Goal: Information Seeking & Learning: Learn about a topic

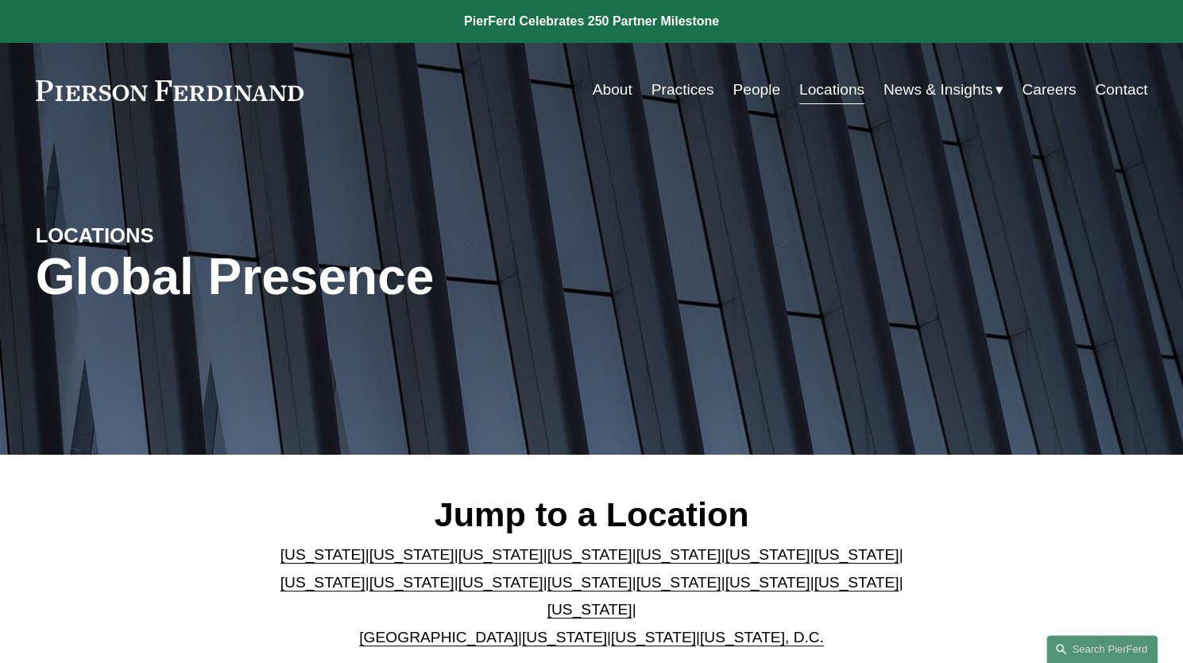
click at [547, 588] on link "[US_STATE]" at bounding box center [589, 582] width 85 height 17
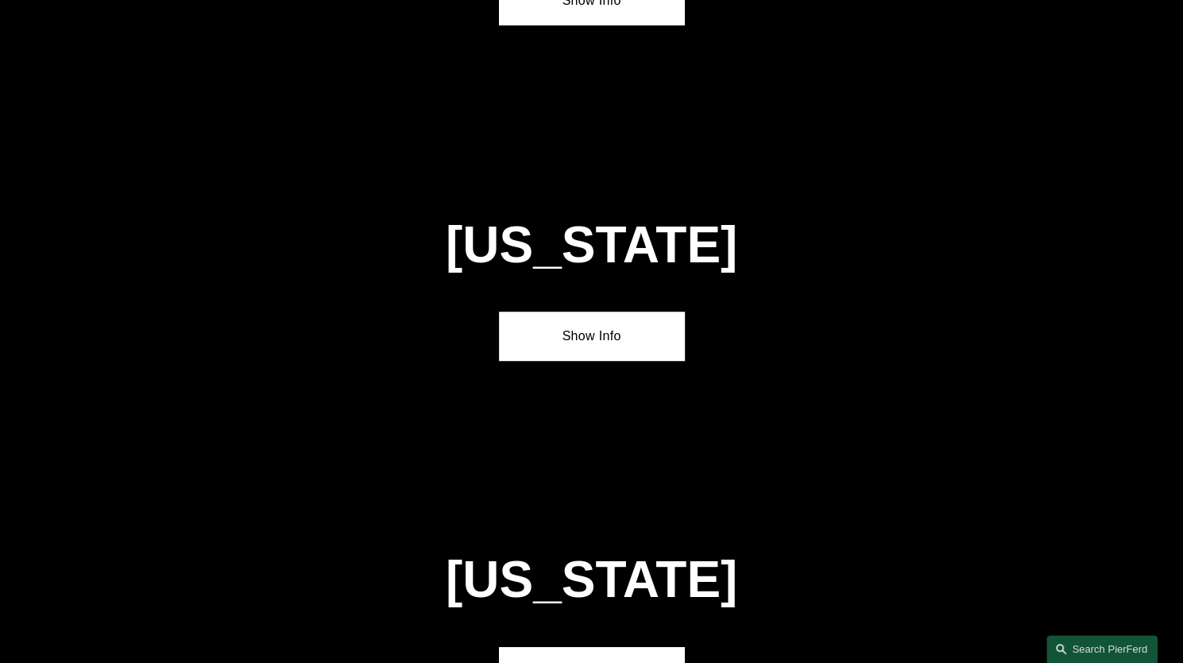
scroll to position [4026, 0]
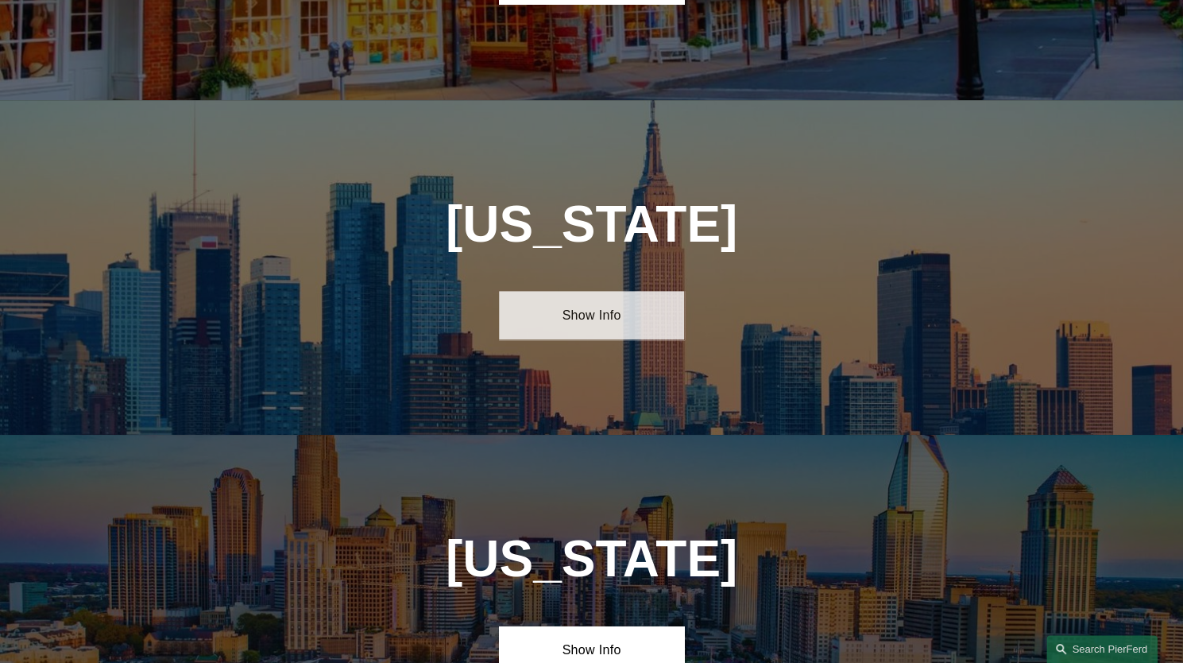
click at [556, 291] on link "Show Info" at bounding box center [591, 315] width 185 height 48
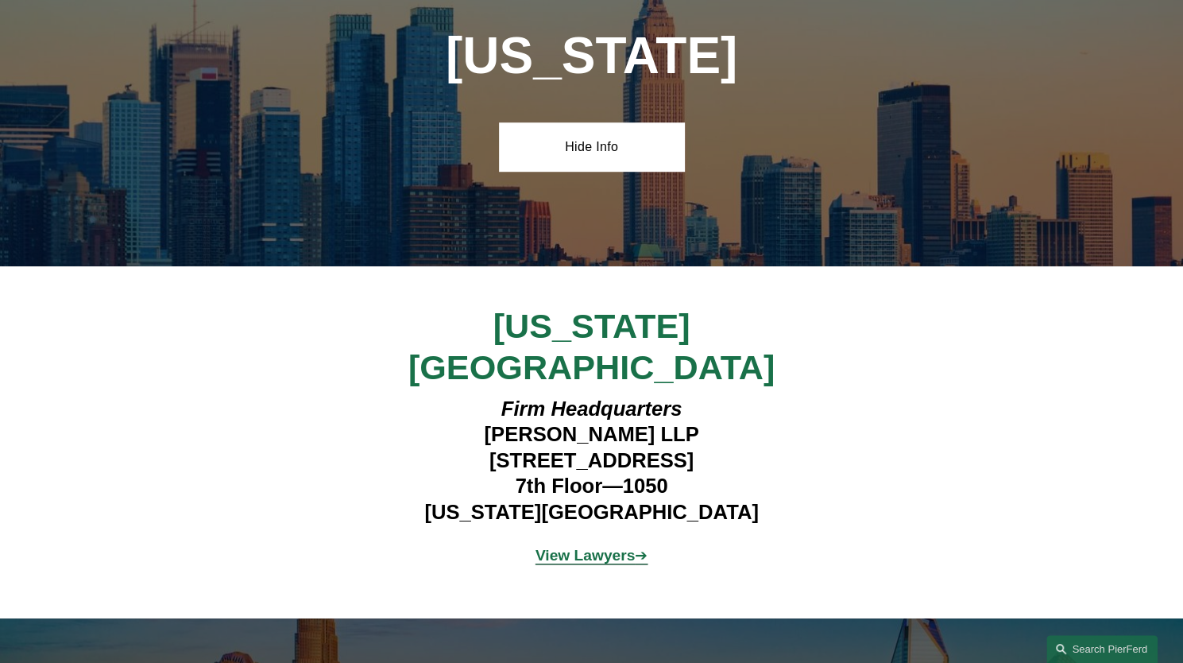
scroll to position [4280, 0]
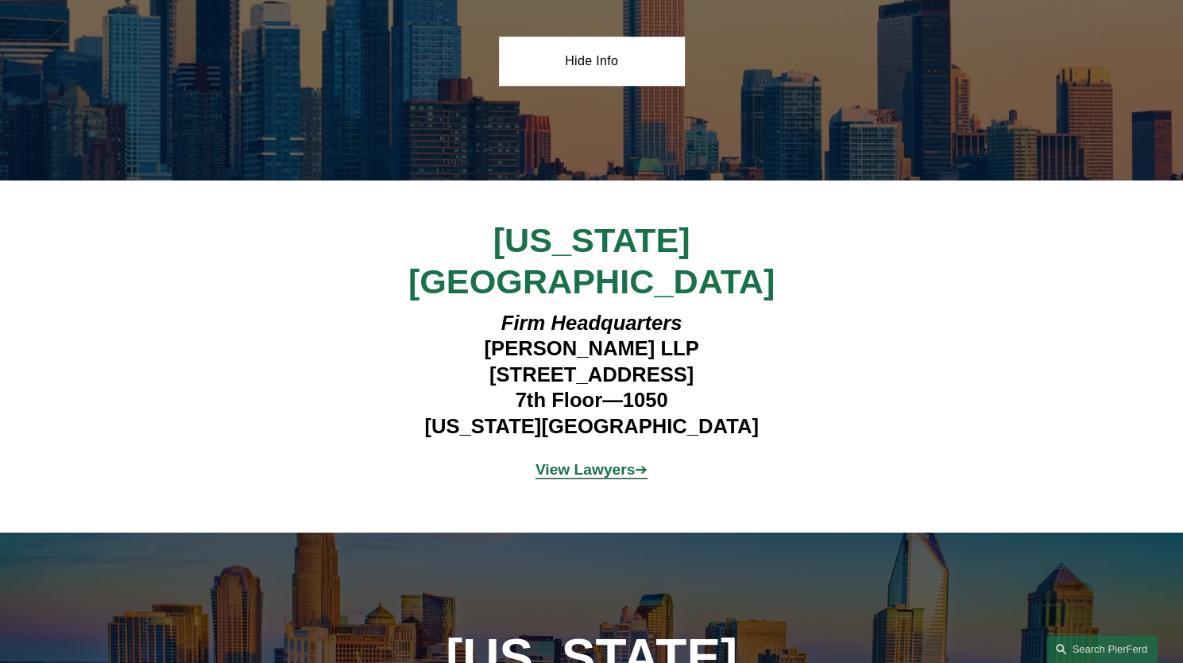
click at [574, 461] on strong "View Lawyers" at bounding box center [586, 469] width 100 height 17
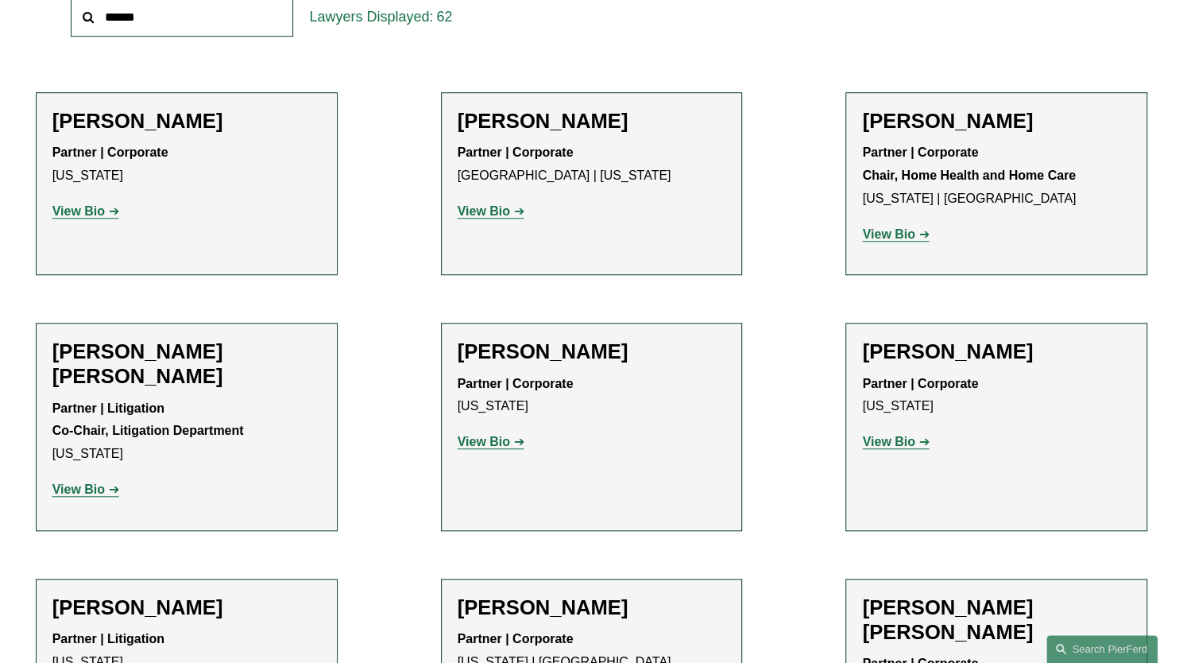
scroll to position [604, 0]
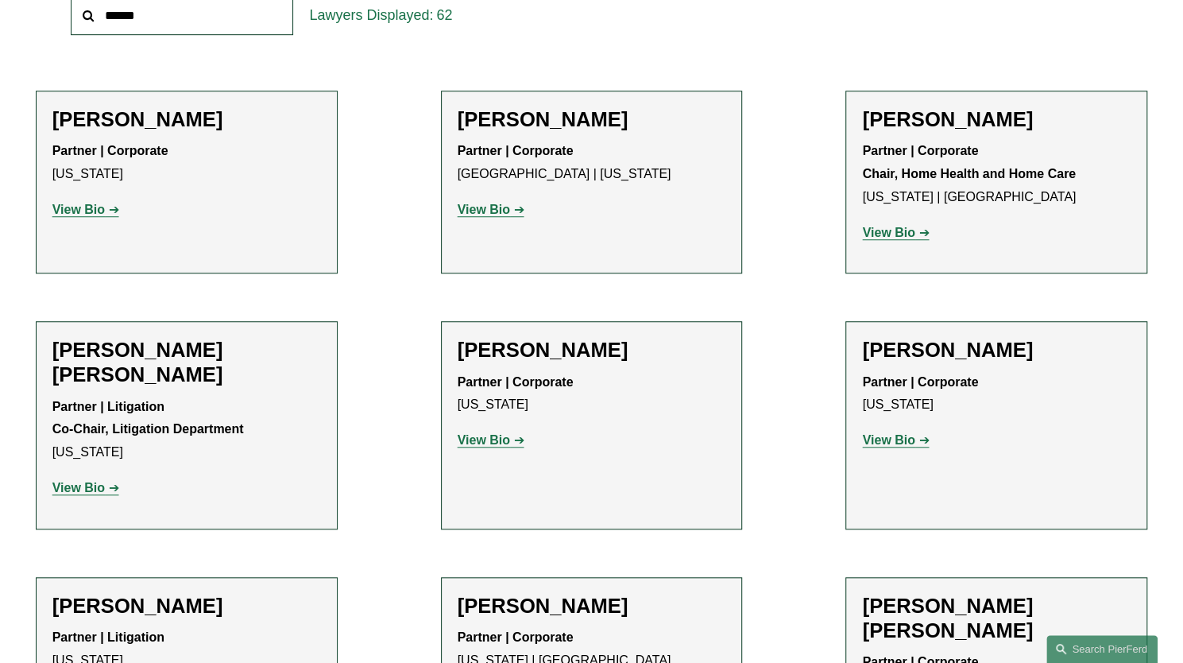
click at [489, 207] on strong "View Bio" at bounding box center [484, 210] width 52 height 14
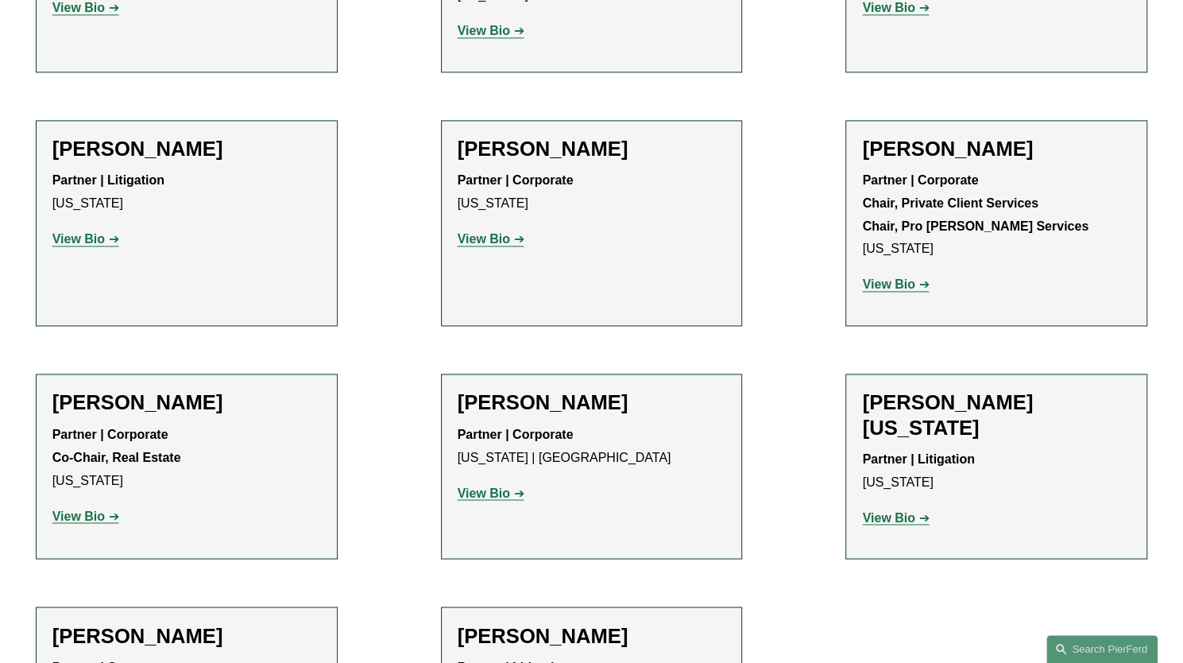
scroll to position [4958, 0]
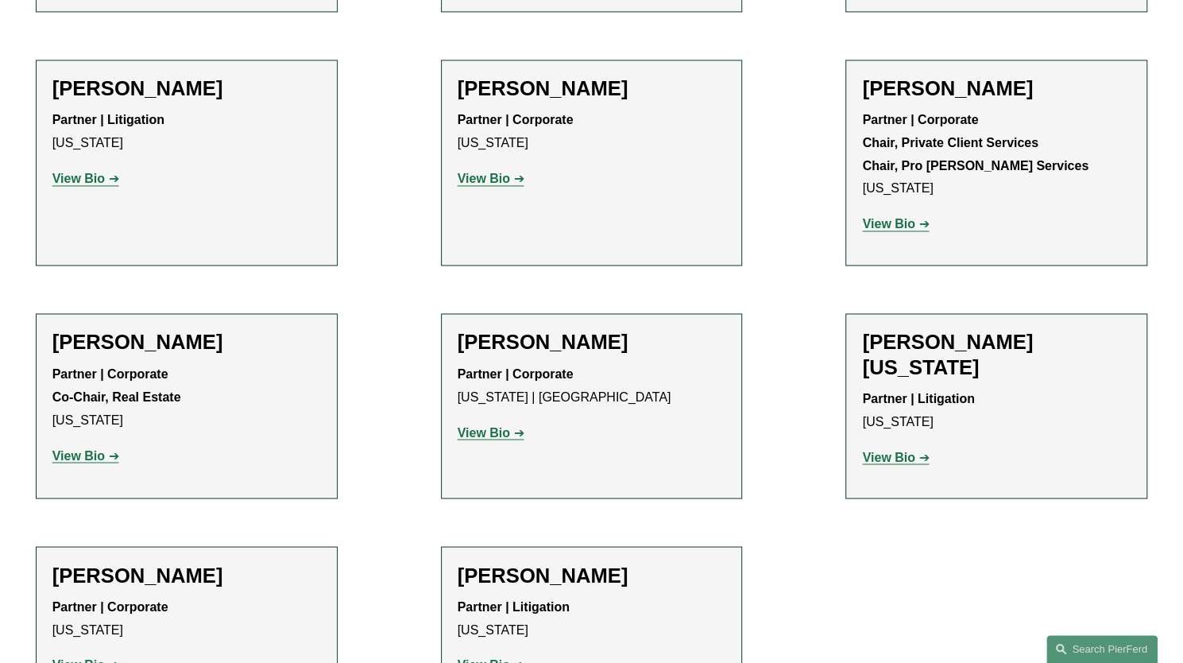
click at [500, 657] on strong "View Bio" at bounding box center [484, 664] width 52 height 14
click at [100, 657] on strong "View Bio" at bounding box center [78, 664] width 52 height 14
click at [882, 450] on strong "View Bio" at bounding box center [888, 457] width 52 height 14
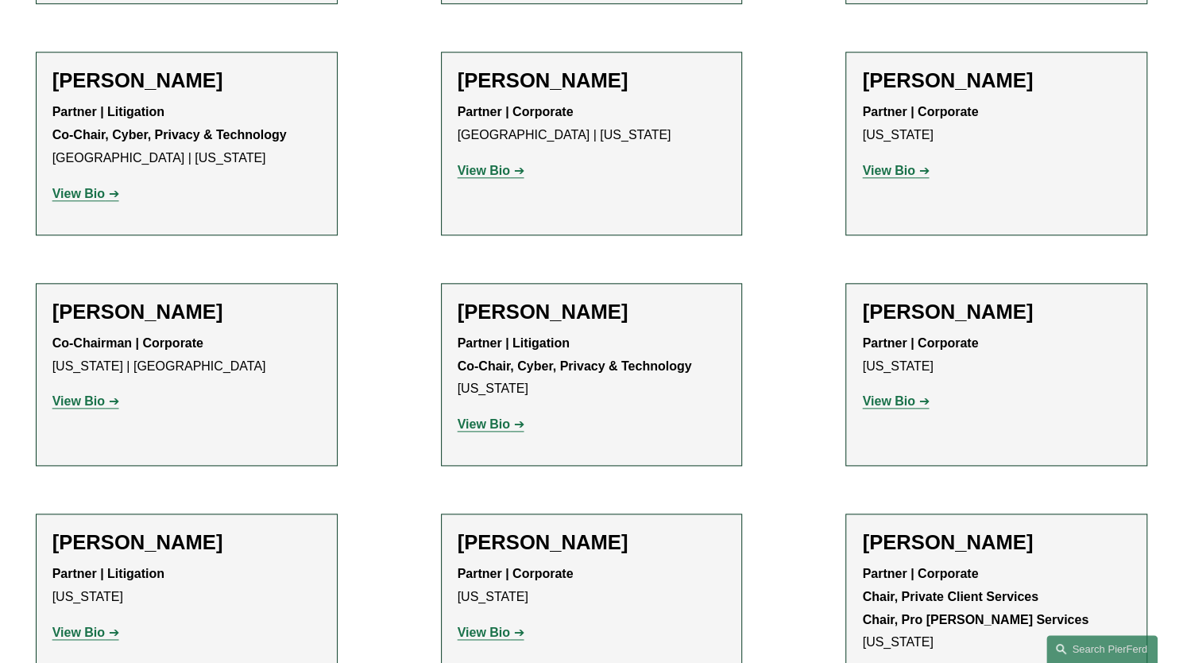
scroll to position [4482, 0]
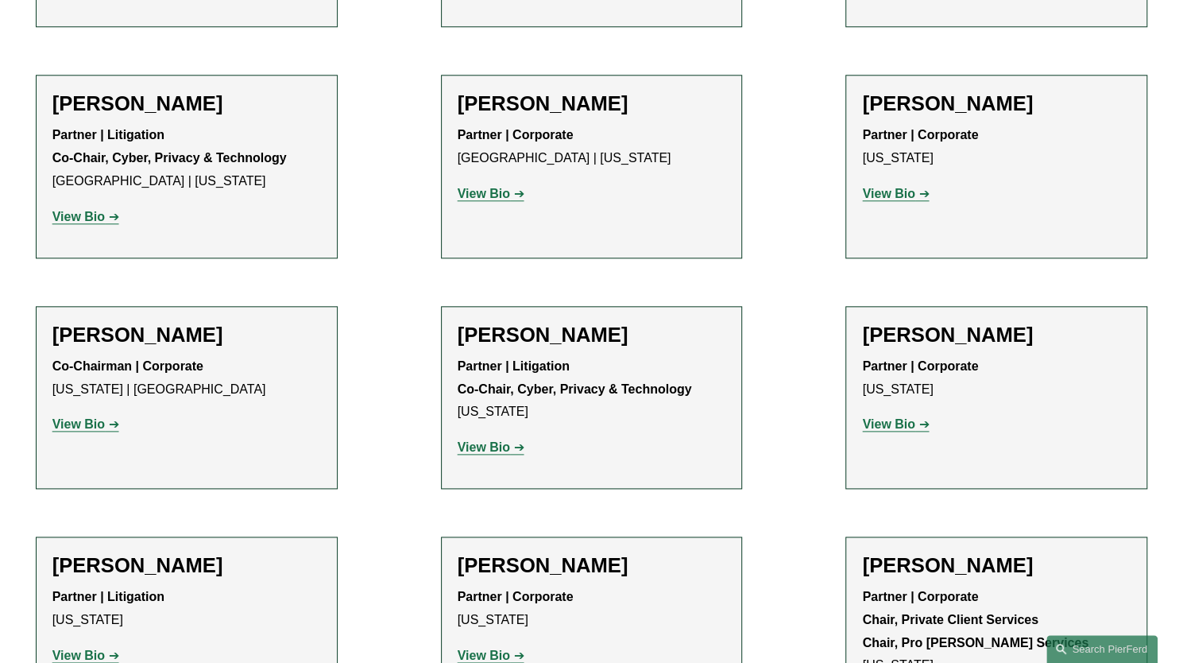
click at [498, 436] on p "View Bio" at bounding box center [592, 447] width 269 height 23
click at [491, 440] on strong "View Bio" at bounding box center [484, 447] width 52 height 14
click at [91, 648] on strong "View Bio" at bounding box center [78, 655] width 52 height 14
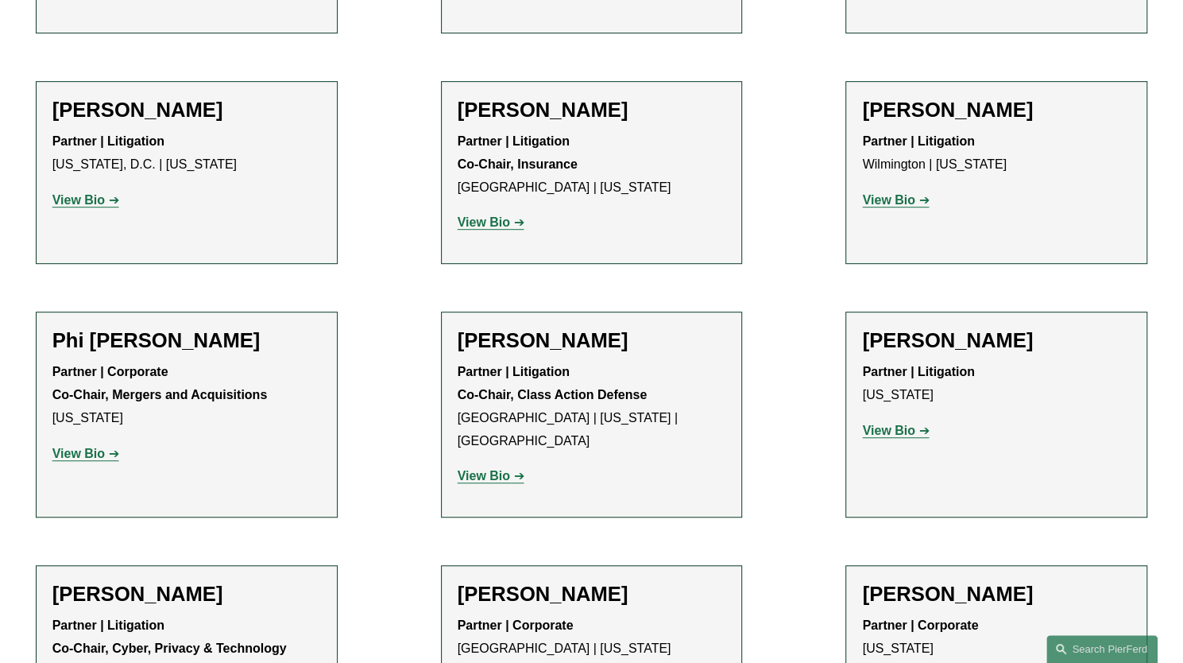
scroll to position [3846, 0]
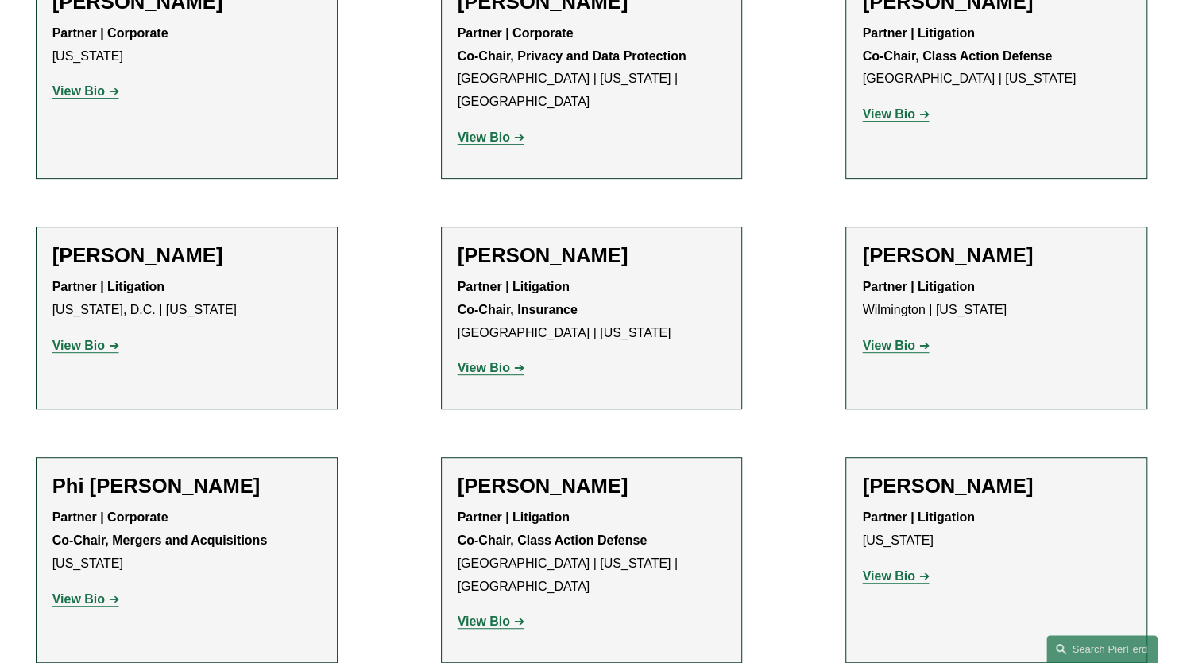
click at [470, 614] on strong "View Bio" at bounding box center [484, 621] width 52 height 14
click at [869, 569] on strong "View Bio" at bounding box center [888, 576] width 52 height 14
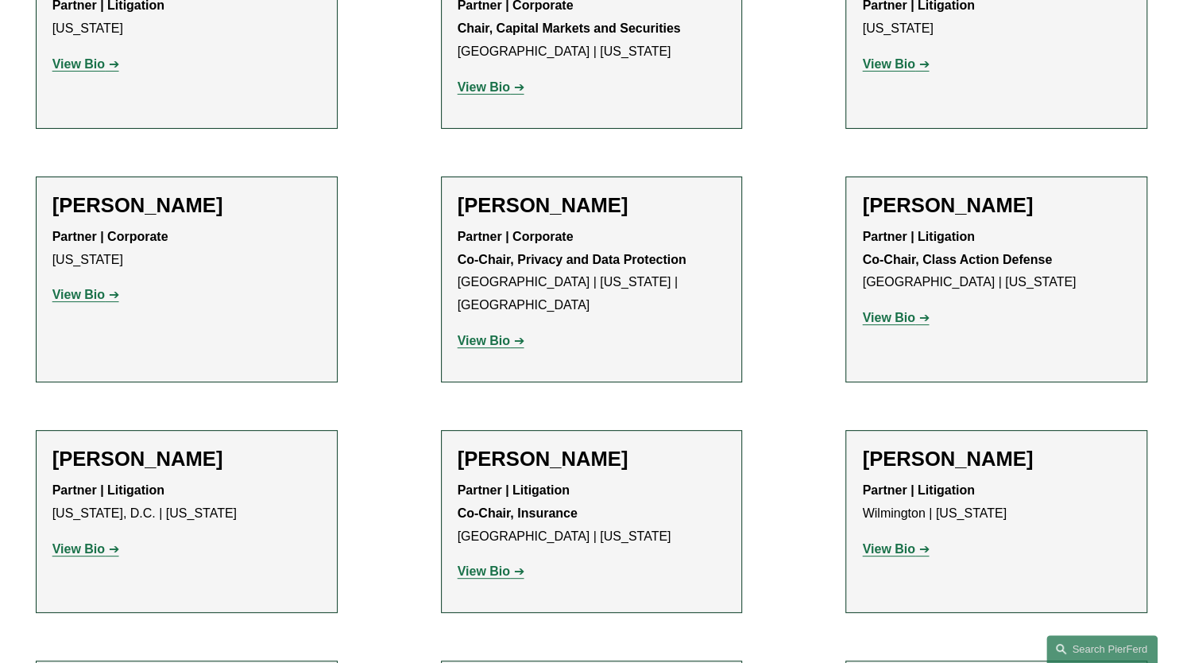
scroll to position [3560, 0]
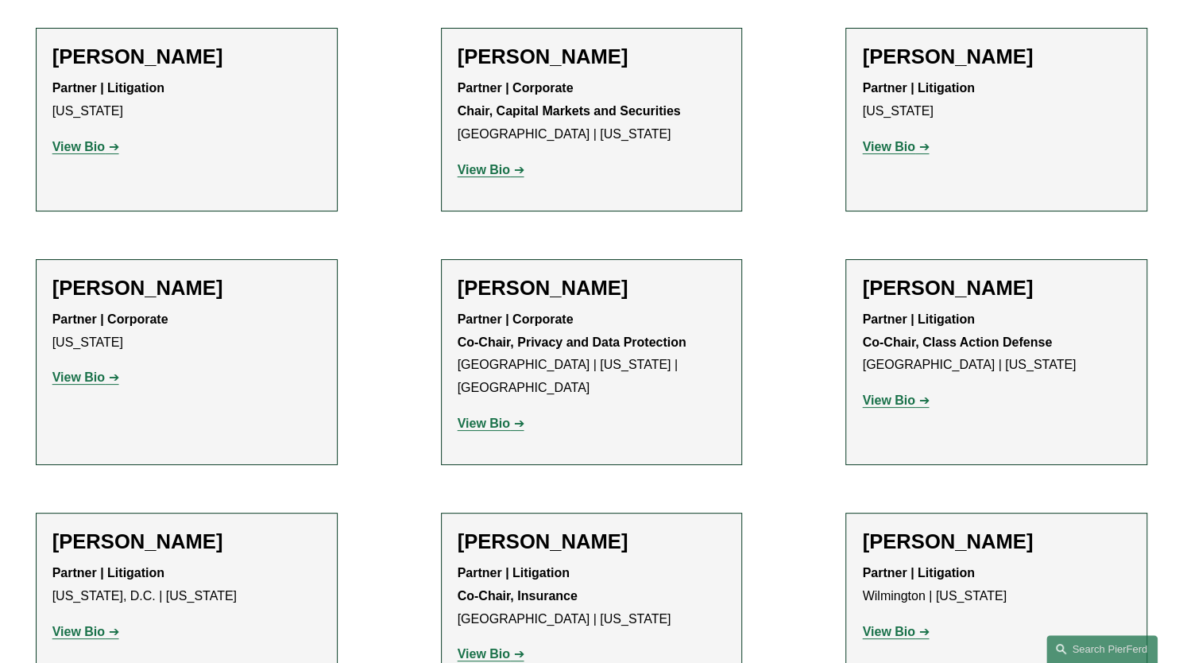
click at [865, 625] on strong "View Bio" at bounding box center [888, 632] width 52 height 14
click at [91, 625] on strong "View Bio" at bounding box center [78, 632] width 52 height 14
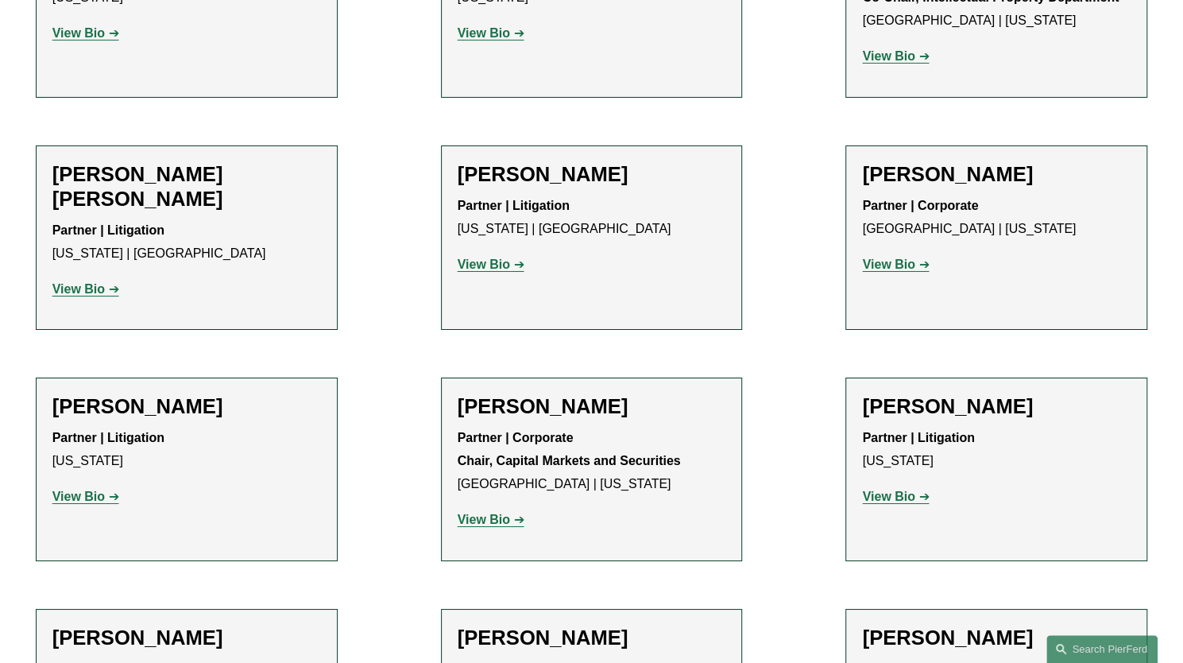
scroll to position [3178, 0]
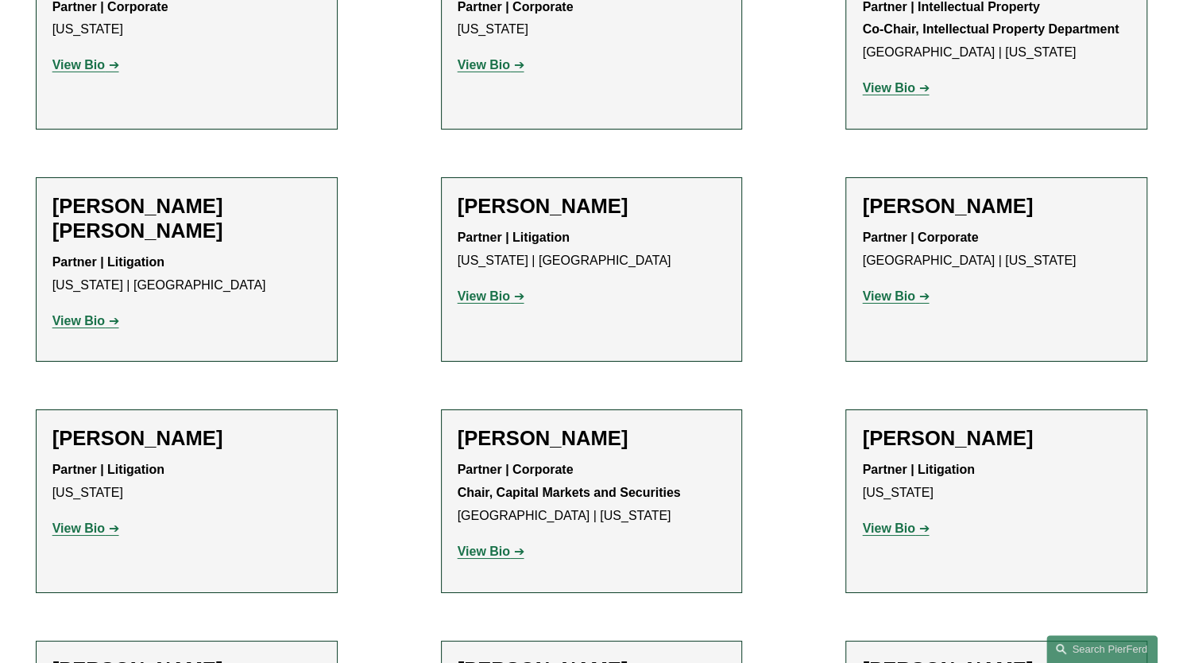
click at [876, 517] on p "View Bio" at bounding box center [996, 528] width 269 height 23
click at [882, 521] on strong "View Bio" at bounding box center [888, 528] width 52 height 14
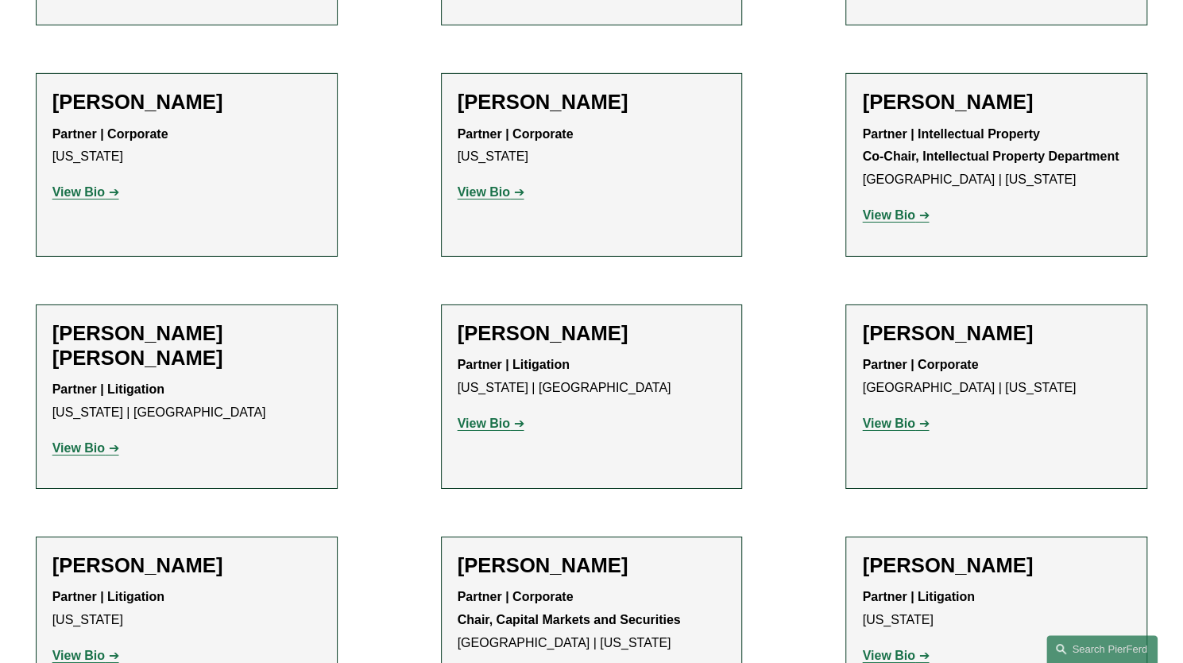
scroll to position [3020, 0]
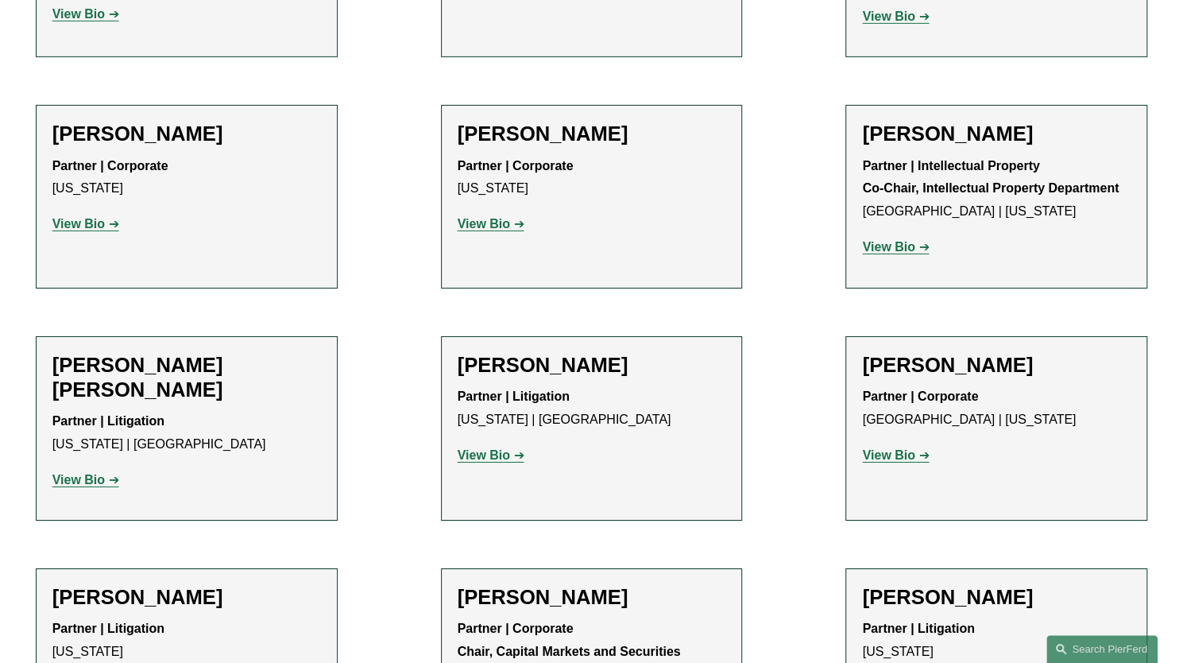
click at [374, 260] on ul "Filter Location New York New York All Atlanta Austin Bellevue Boston Charlotte …" at bounding box center [591, 58] width 1183 height 5174
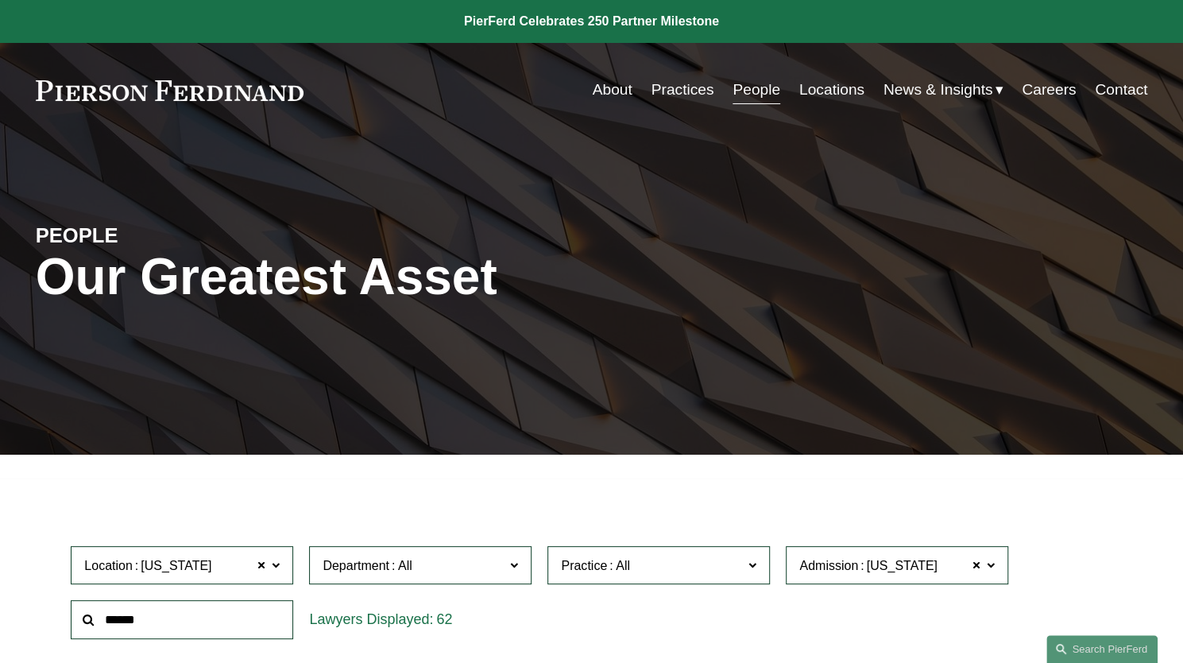
click at [254, 622] on input "text" at bounding box center [182, 619] width 222 height 39
type input "******"
click at [311, 595] on div "1" at bounding box center [420, 619] width 238 height 55
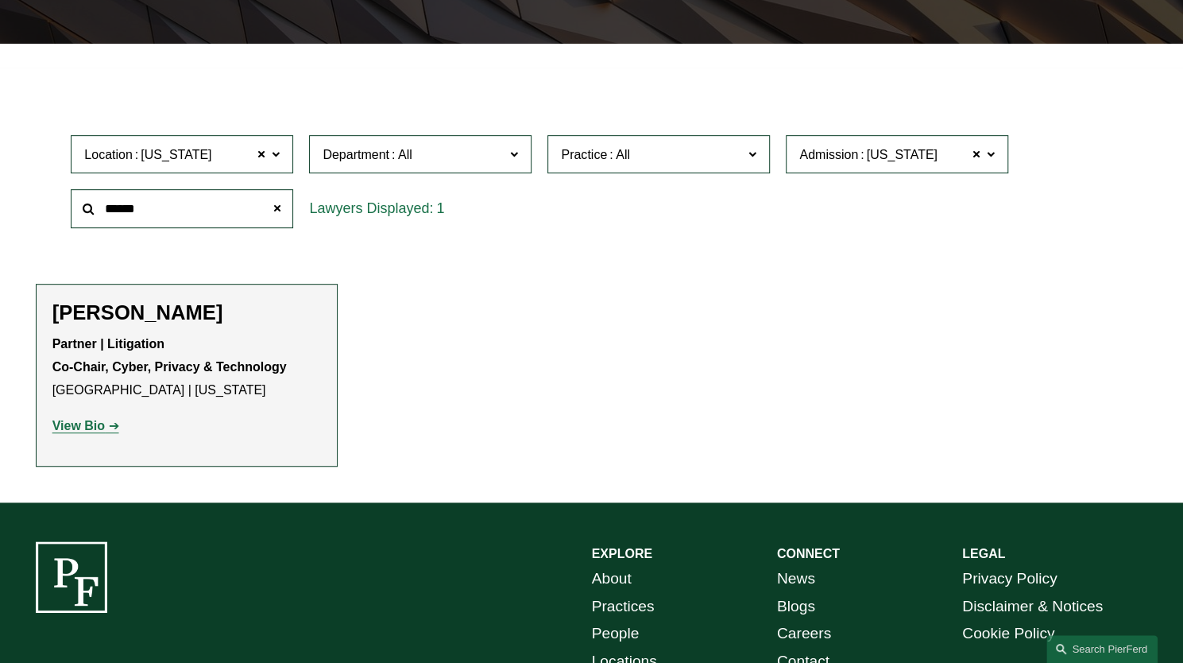
scroll to position [477, 0]
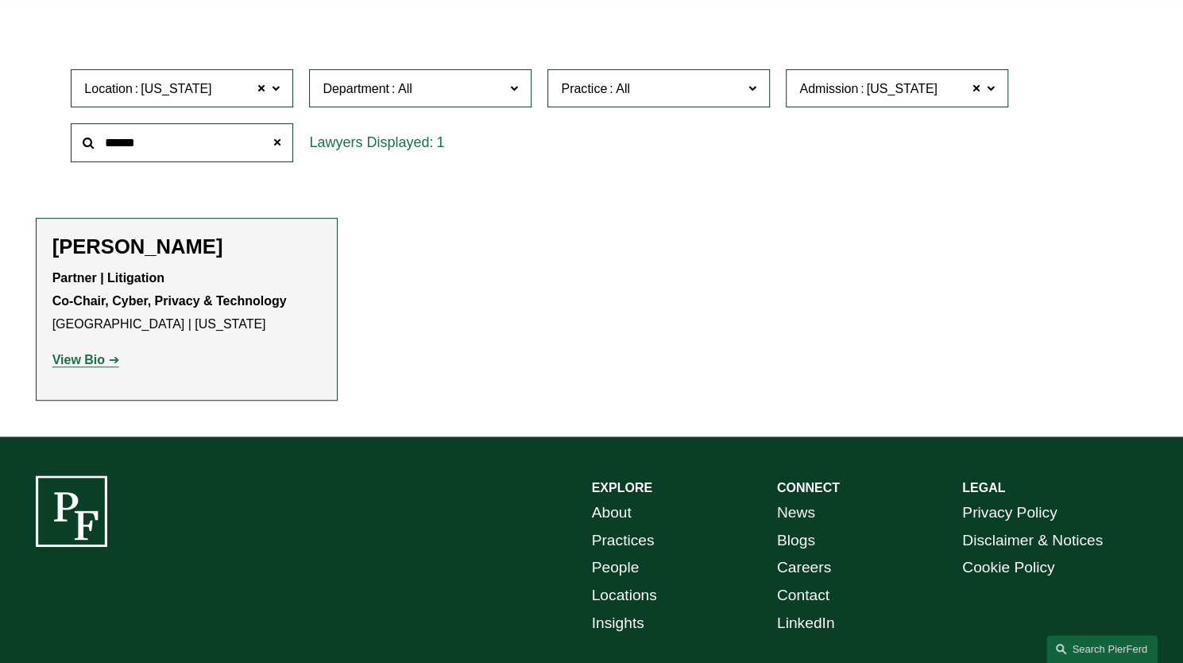
click at [103, 362] on strong "View Bio" at bounding box center [78, 360] width 52 height 14
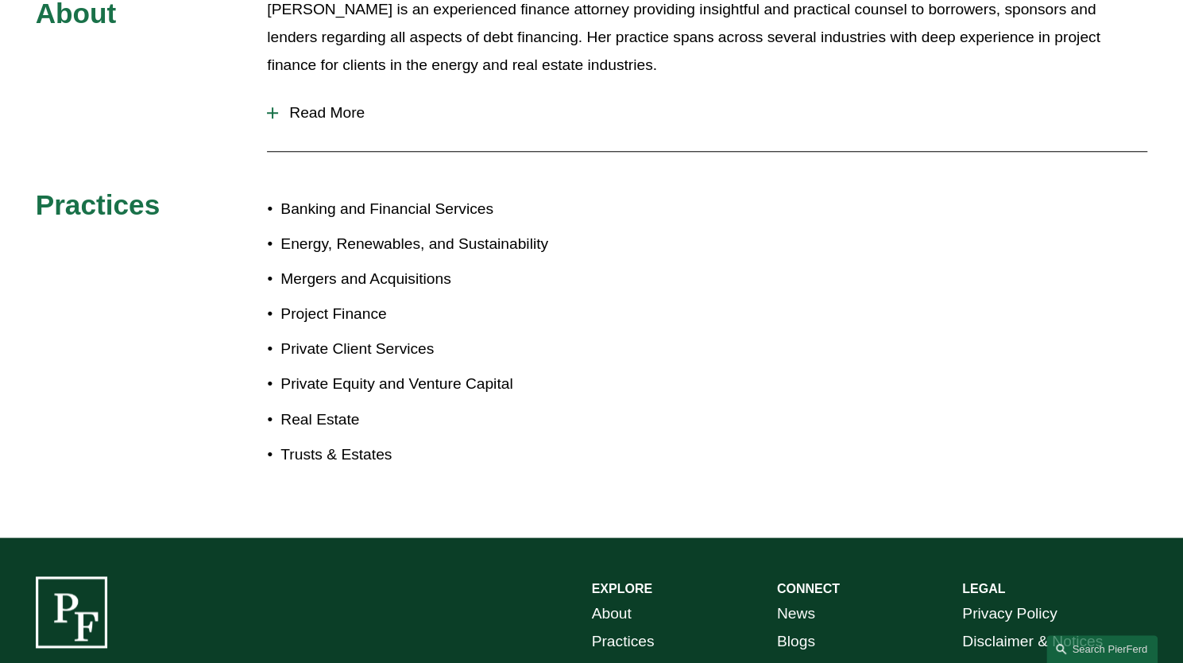
scroll to position [795, 0]
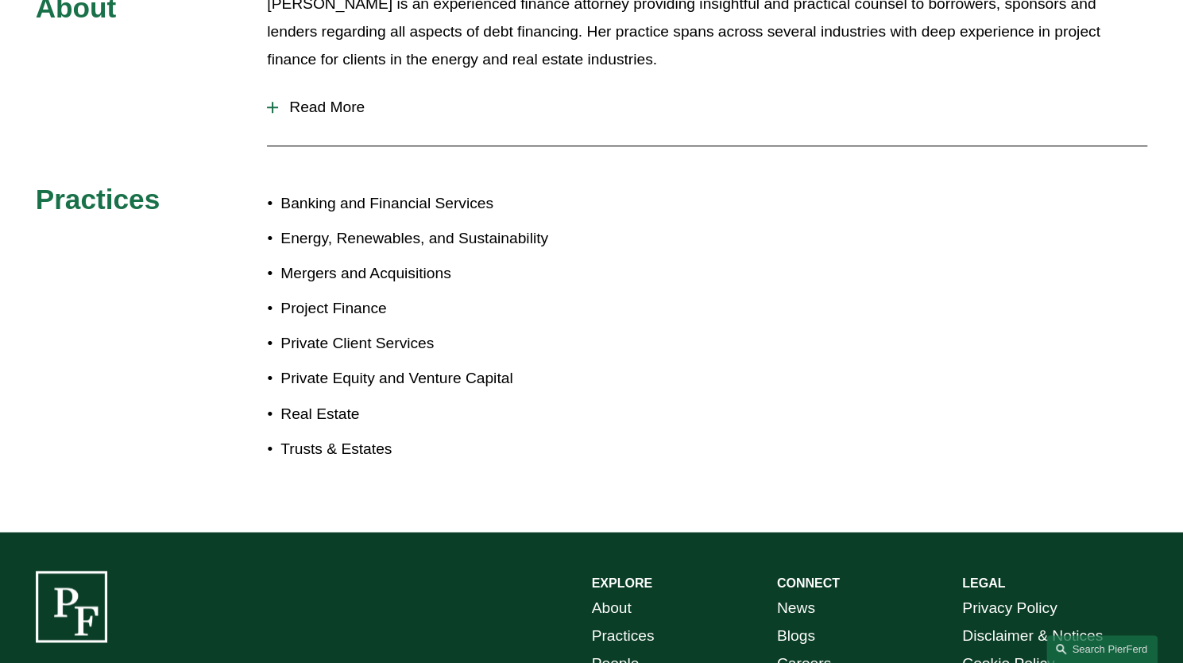
click at [340, 105] on span "Read More" at bounding box center [712, 107] width 869 height 17
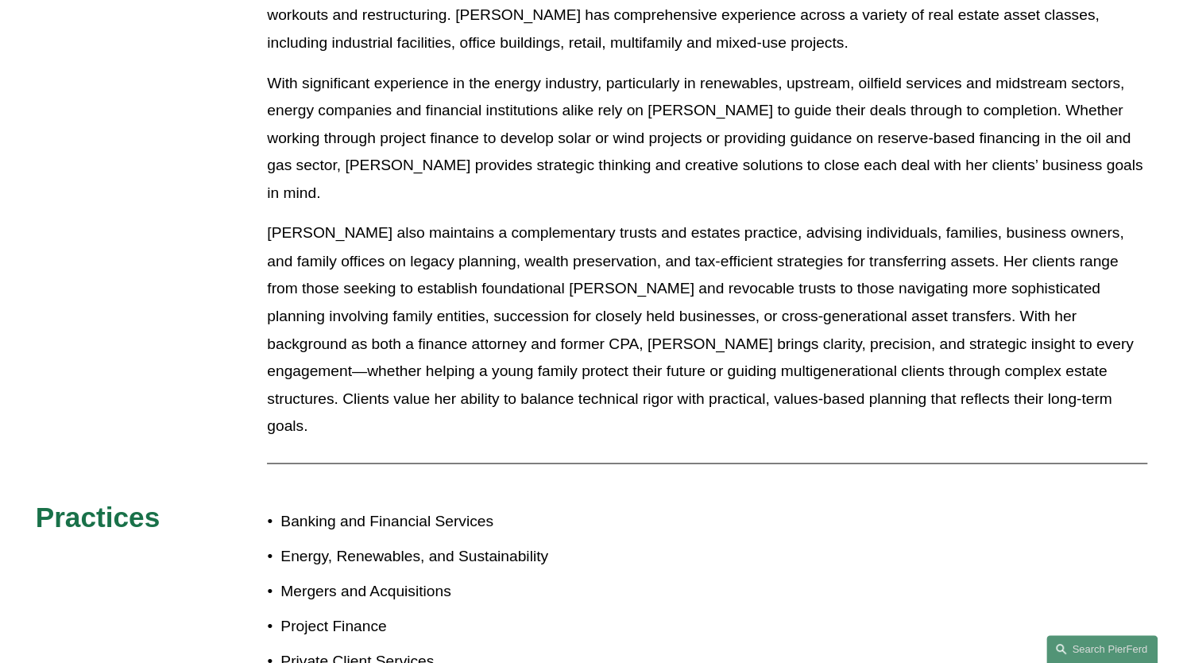
scroll to position [1526, 0]
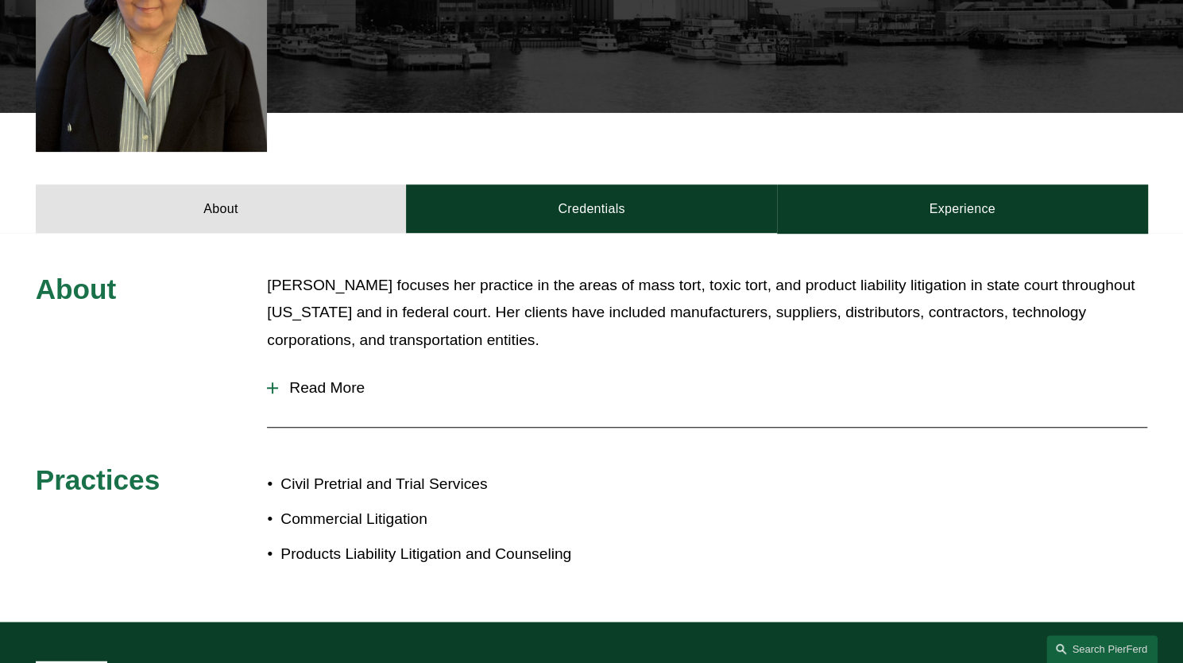
scroll to position [540, 0]
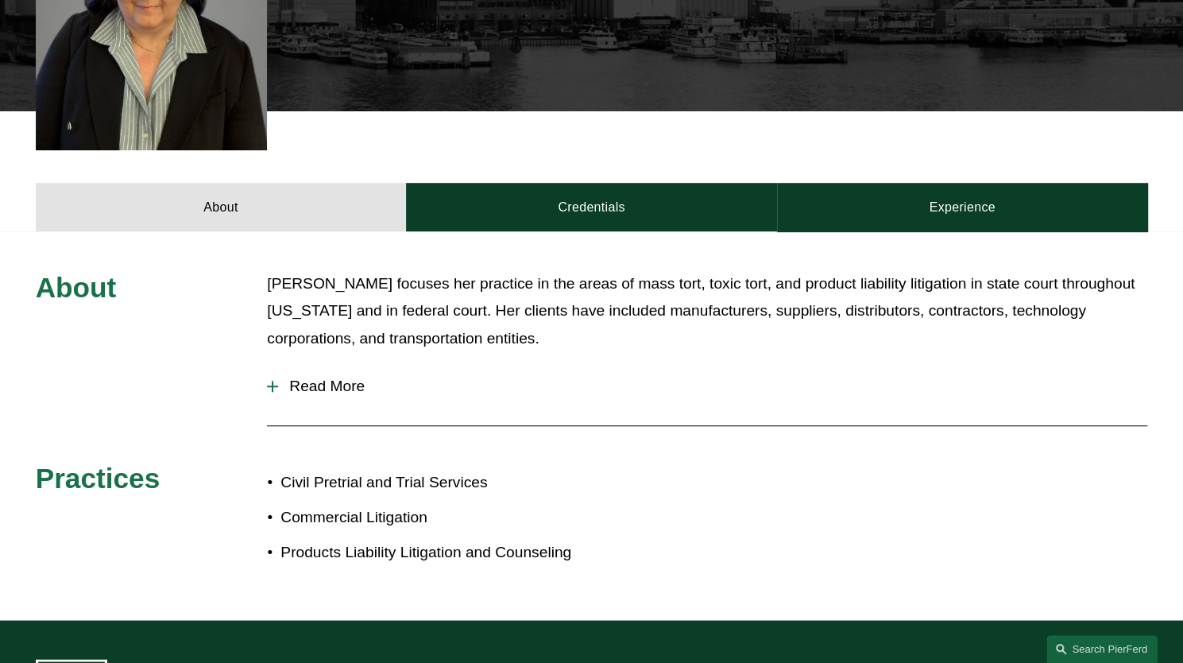
click at [351, 377] on span "Read More" at bounding box center [712, 385] width 869 height 17
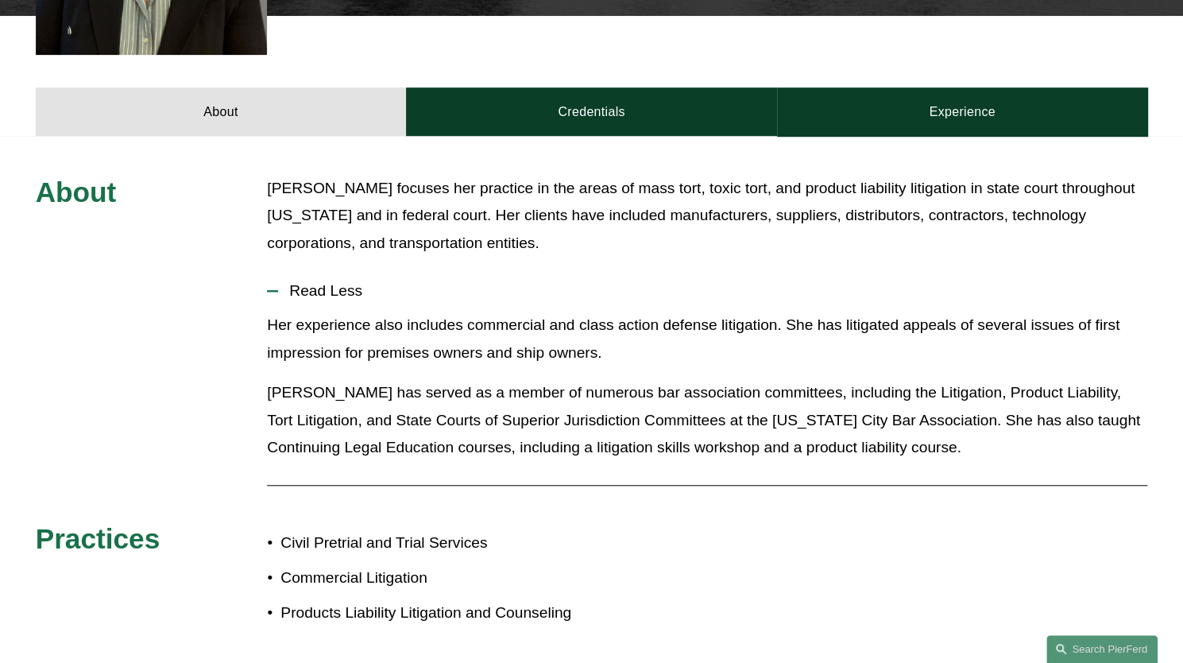
scroll to position [667, 0]
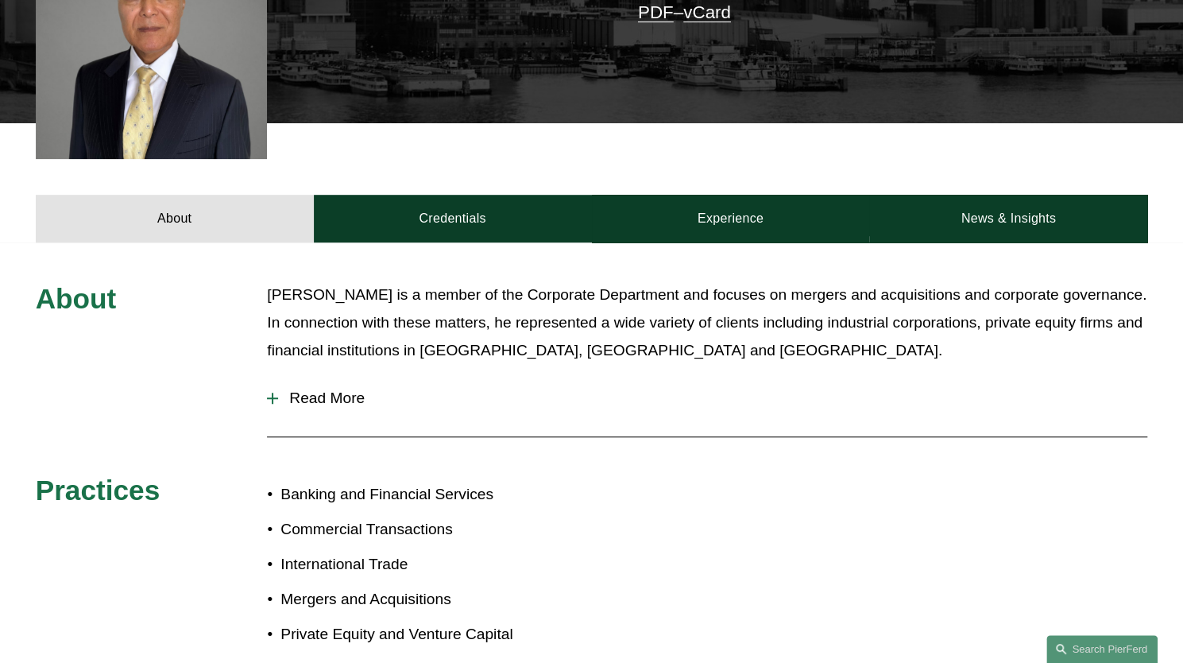
scroll to position [509, 0]
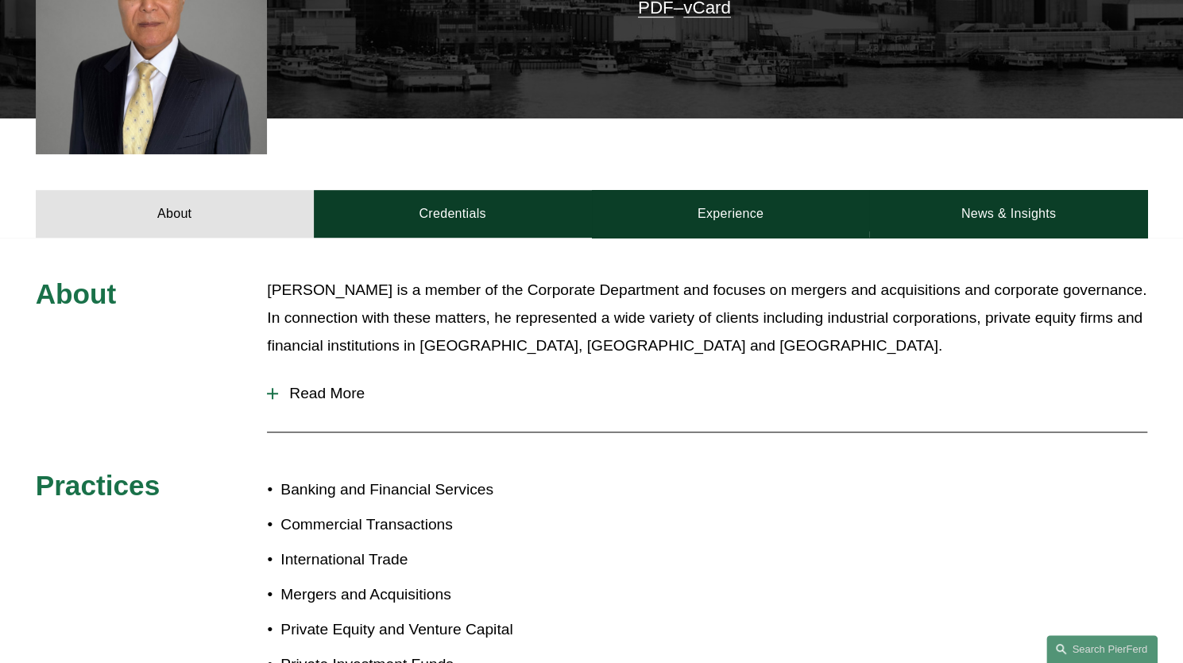
click at [354, 392] on span "Read More" at bounding box center [712, 393] width 869 height 17
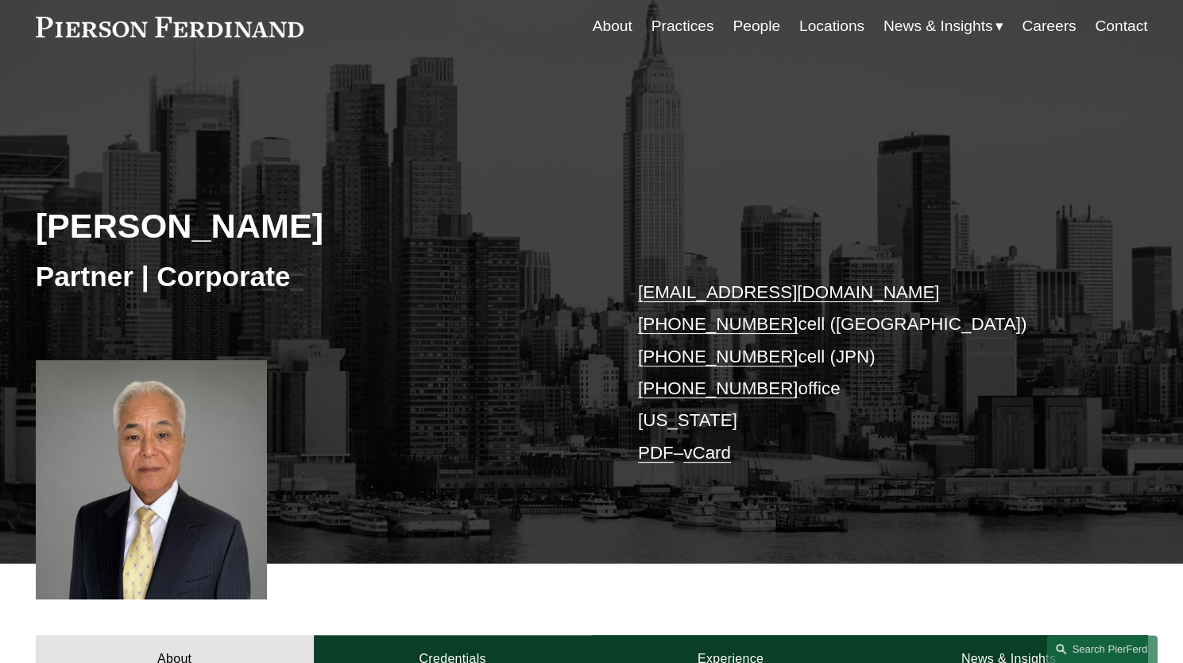
scroll to position [32, 0]
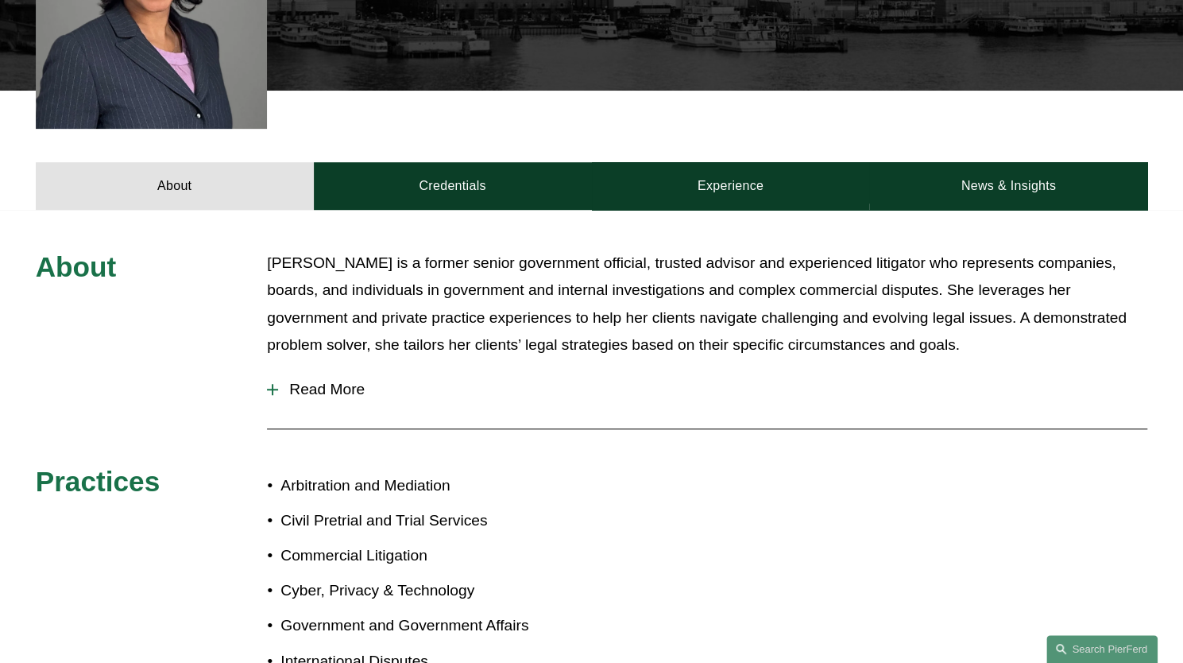
scroll to position [604, 0]
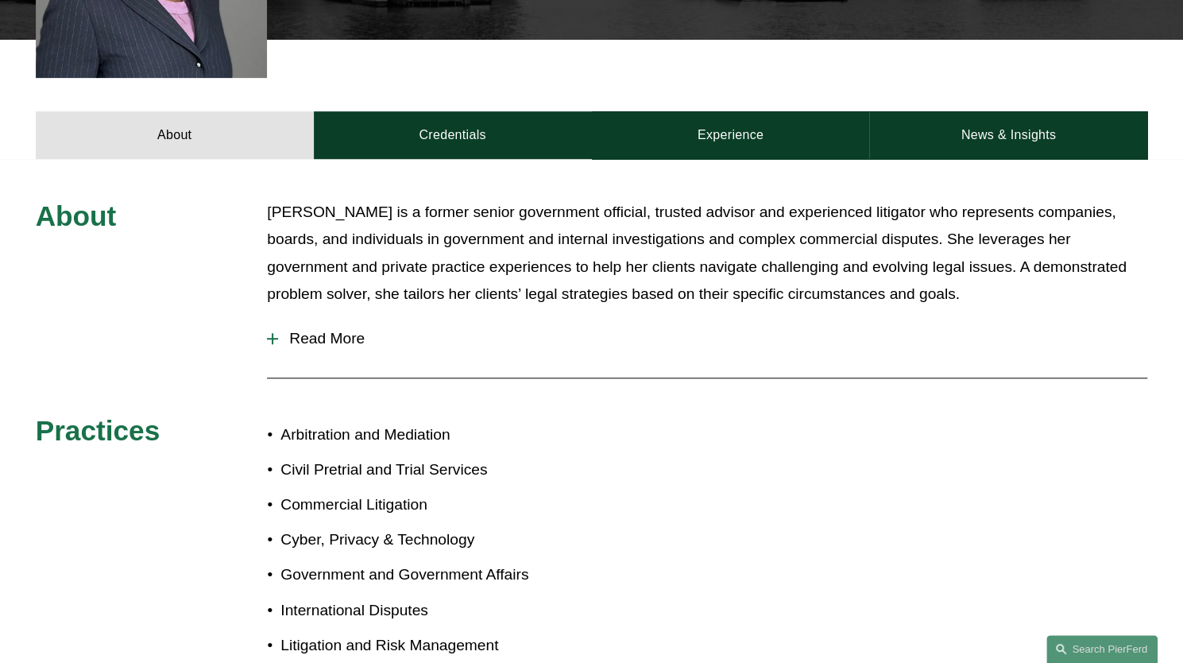
click at [350, 330] on span "Read More" at bounding box center [712, 338] width 869 height 17
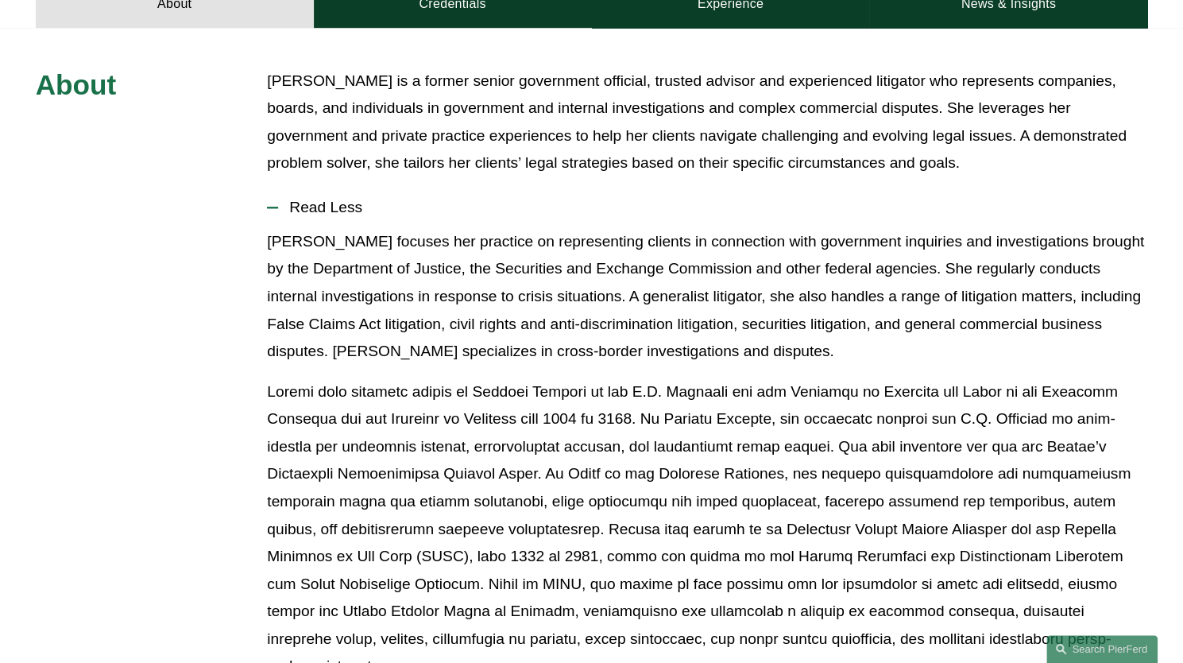
scroll to position [731, 0]
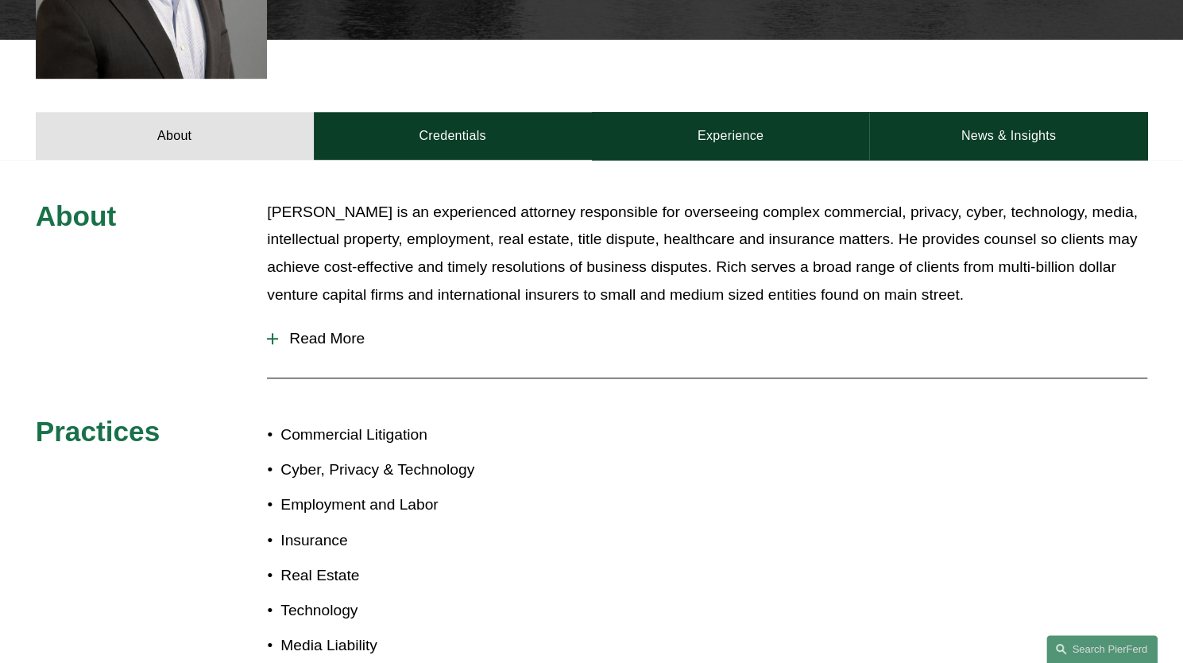
scroll to position [667, 0]
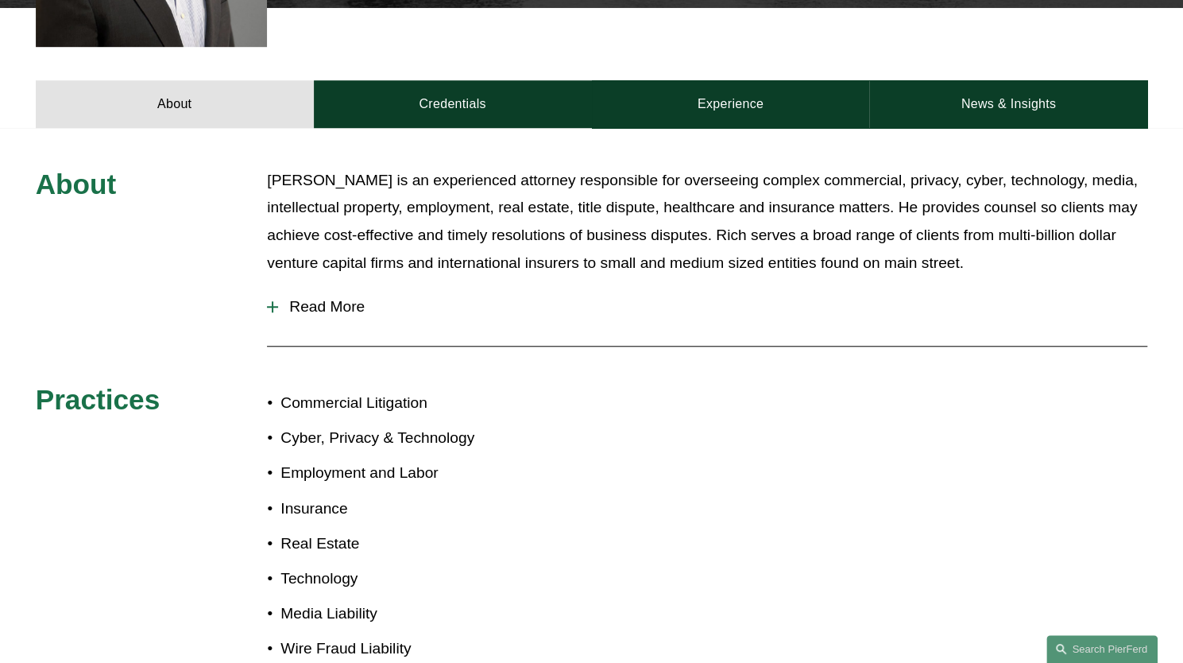
click at [348, 298] on span "Read More" at bounding box center [712, 306] width 869 height 17
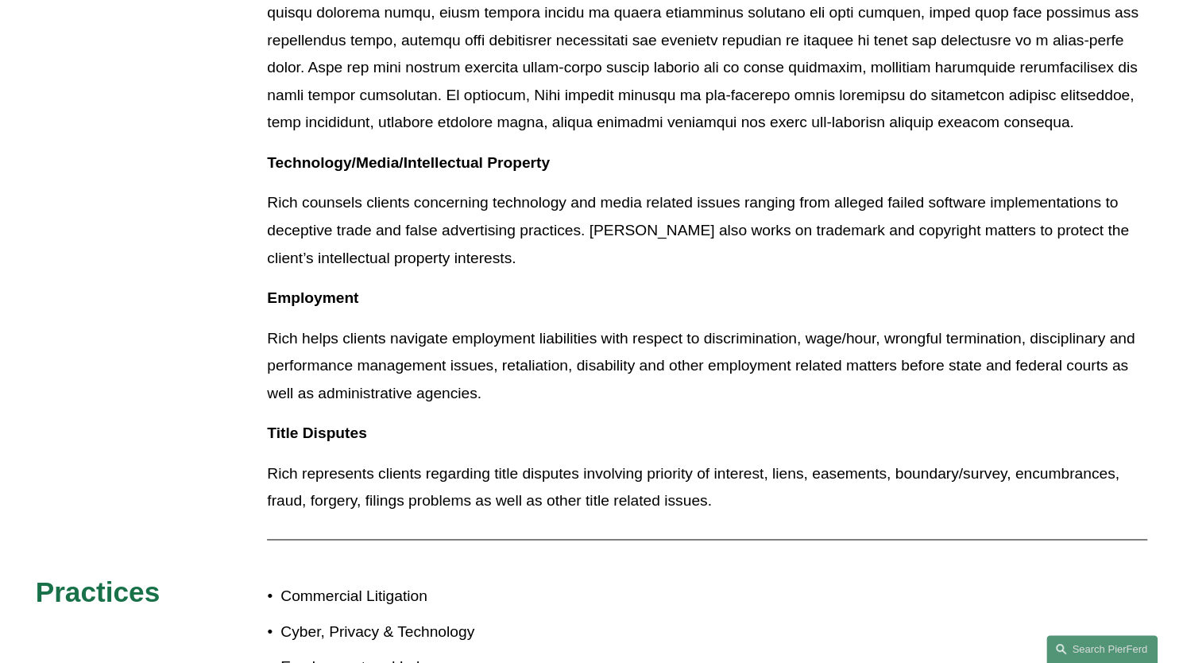
scroll to position [1144, 0]
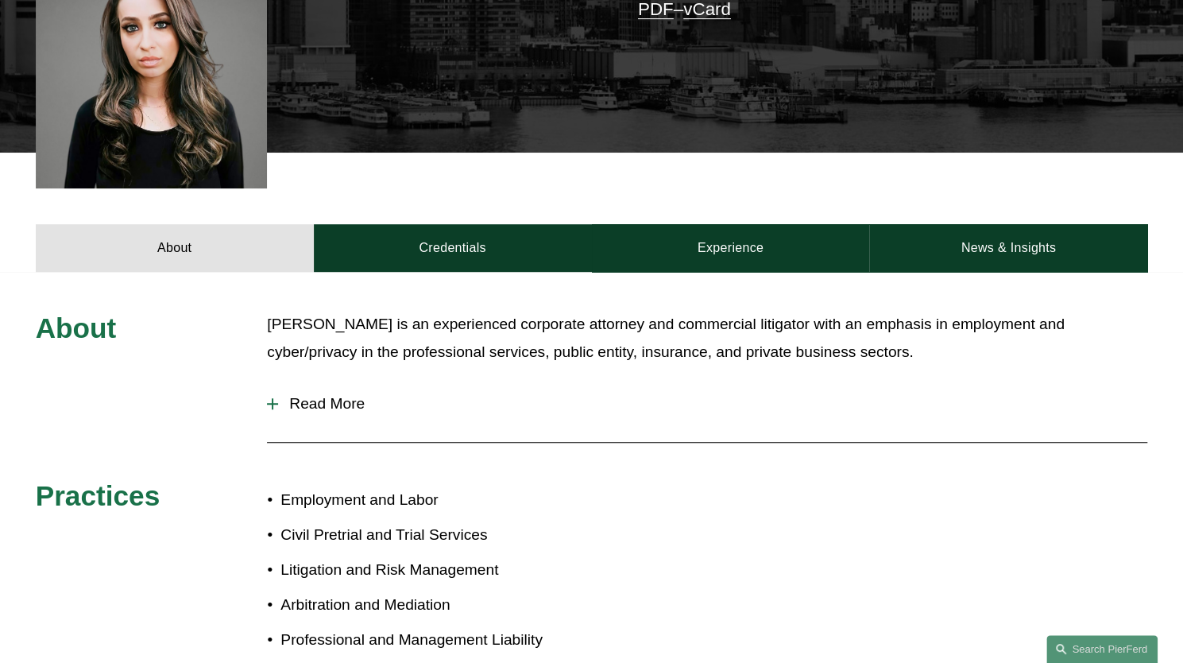
scroll to position [477, 0]
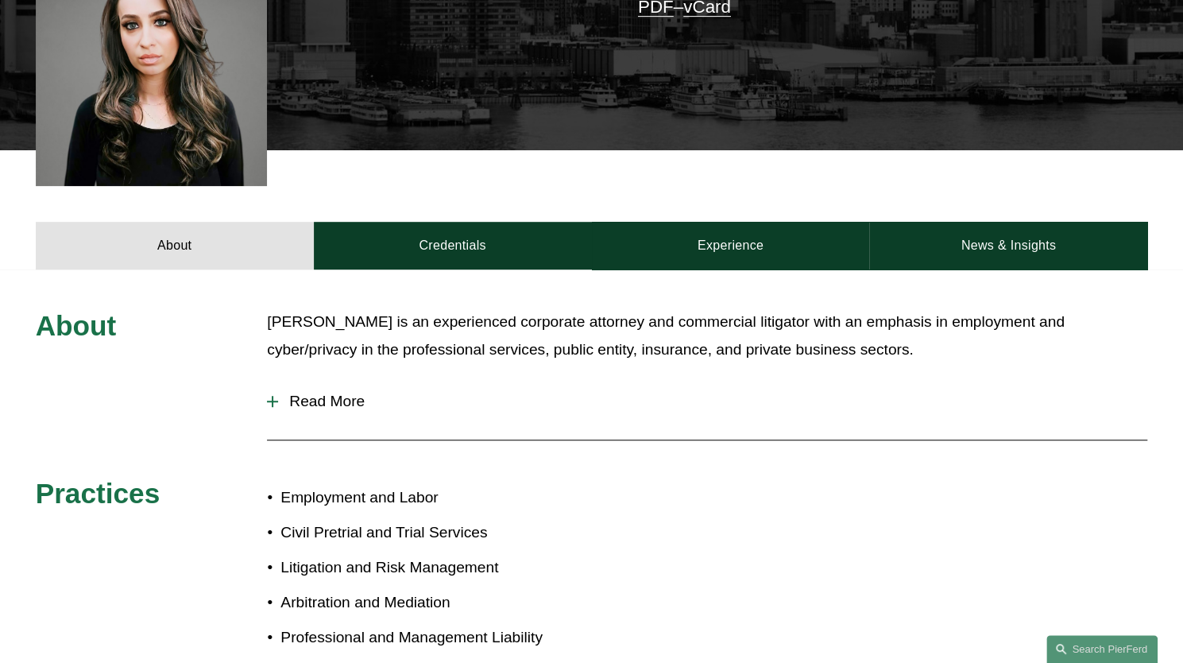
click at [337, 404] on span "Read More" at bounding box center [712, 401] width 869 height 17
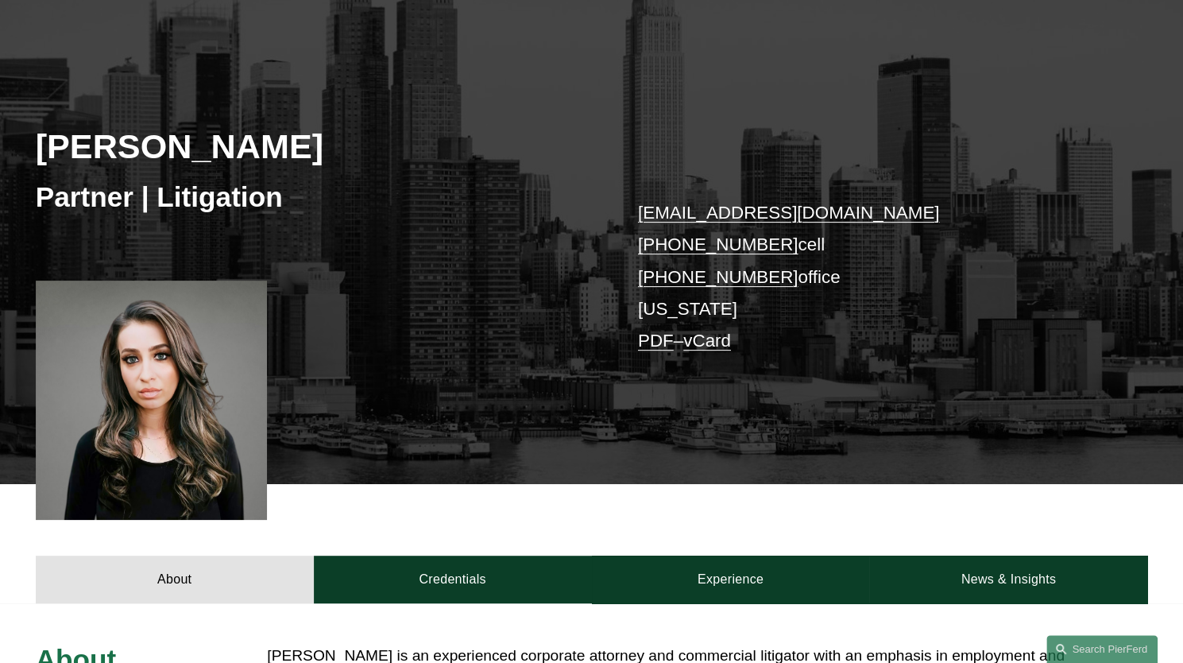
scroll to position [130, 0]
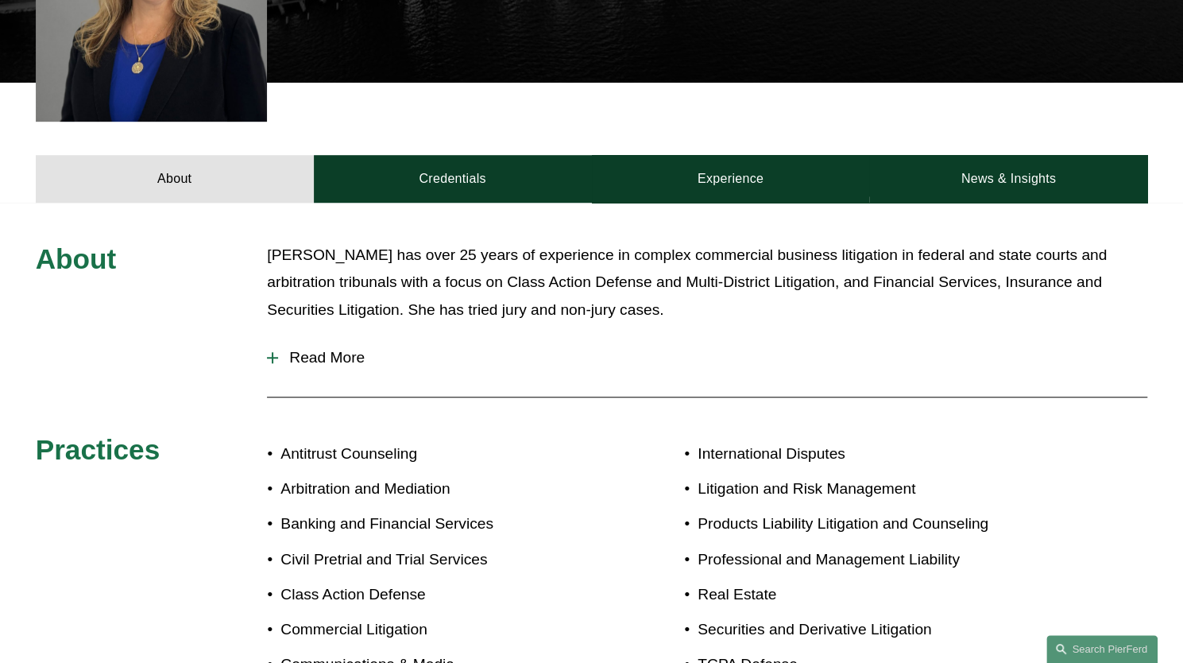
scroll to position [604, 0]
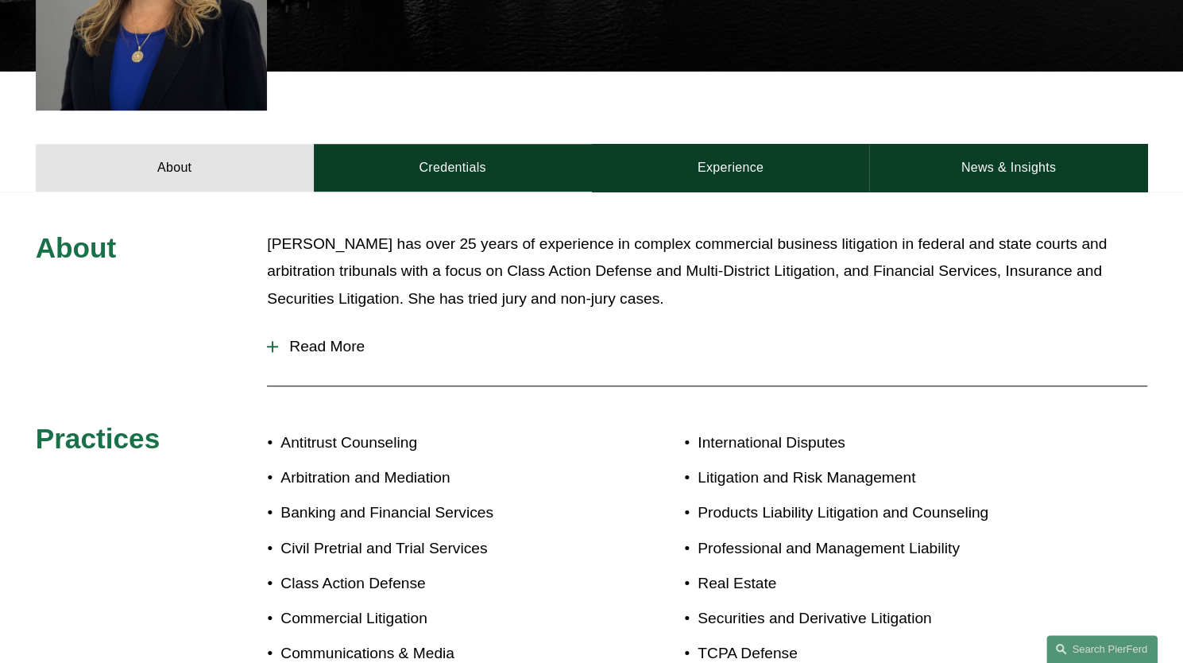
click at [331, 338] on span "Read More" at bounding box center [712, 346] width 869 height 17
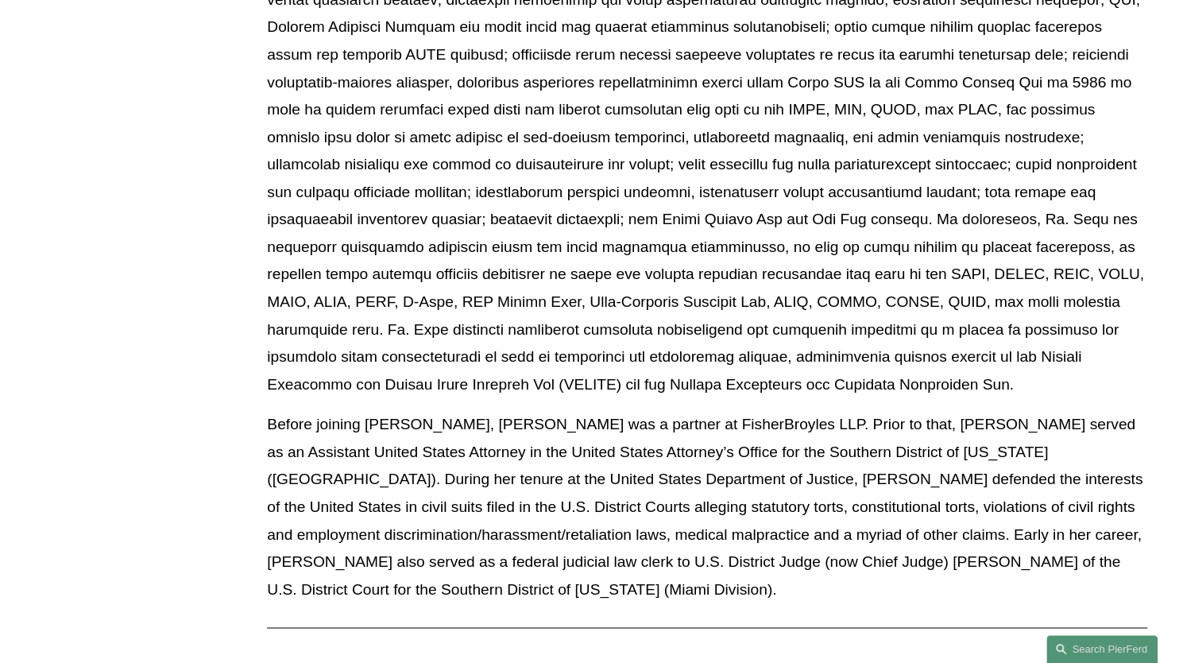
scroll to position [1240, 0]
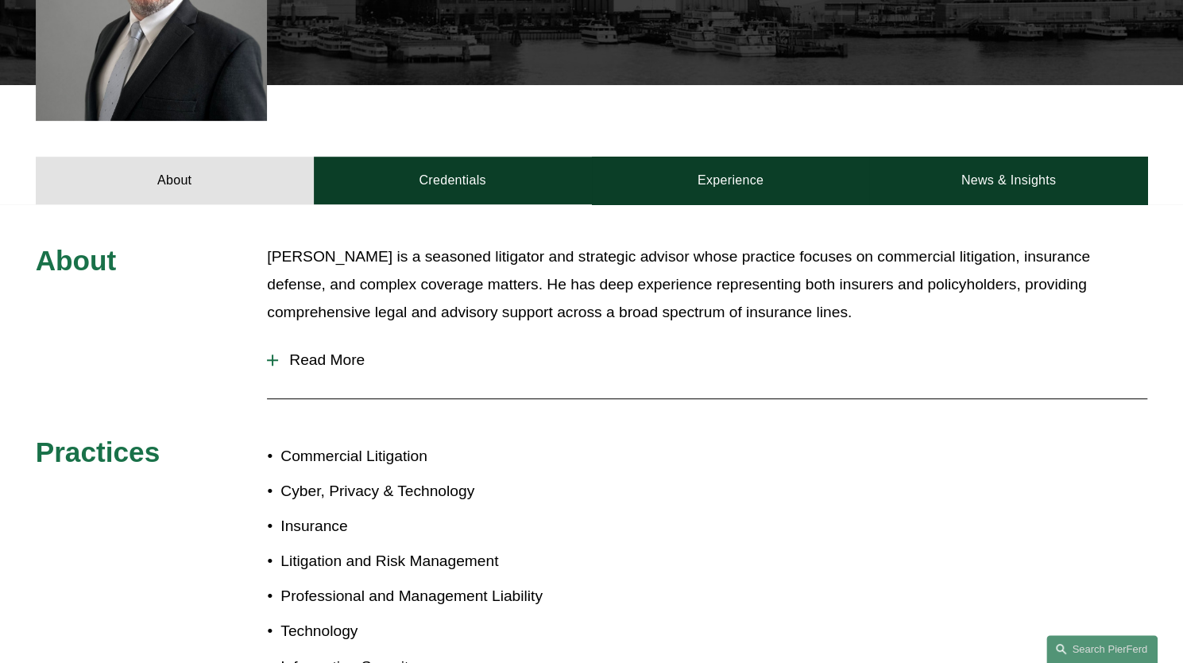
scroll to position [572, 0]
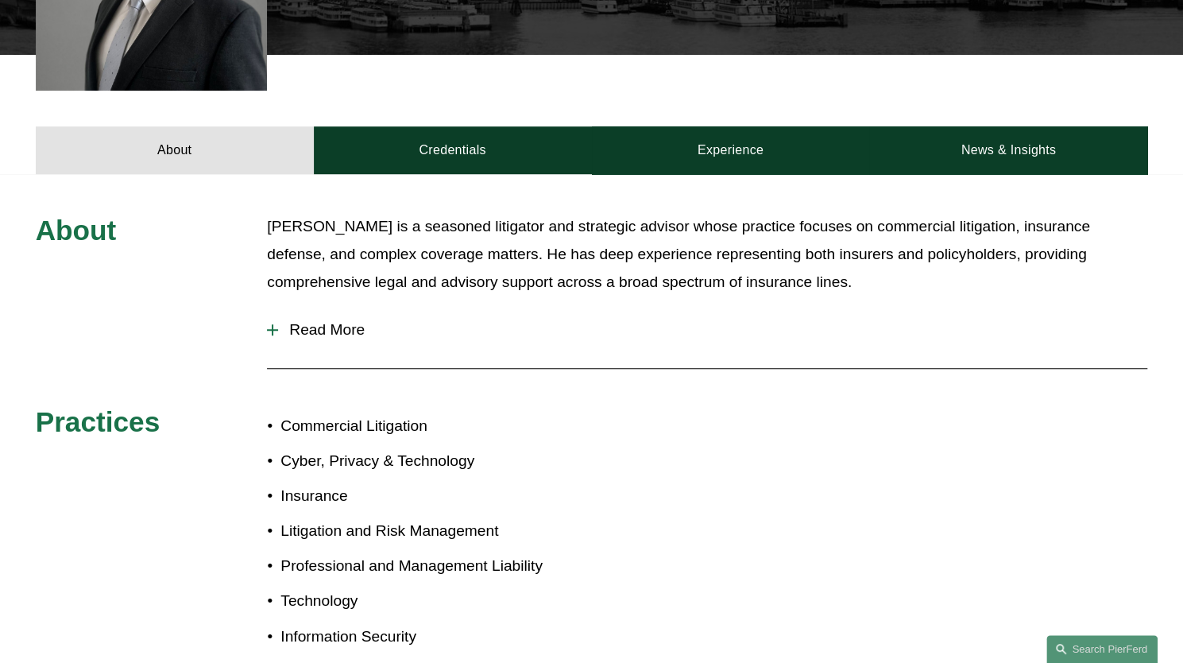
click at [296, 326] on span "Read More" at bounding box center [712, 329] width 869 height 17
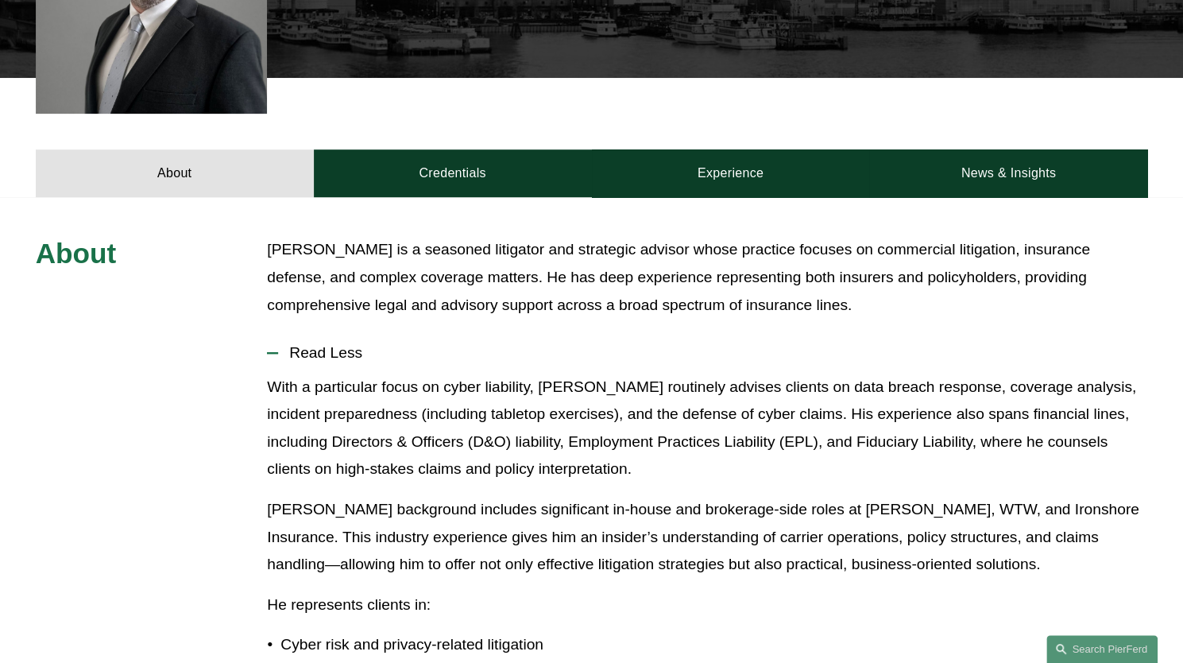
scroll to position [540, 0]
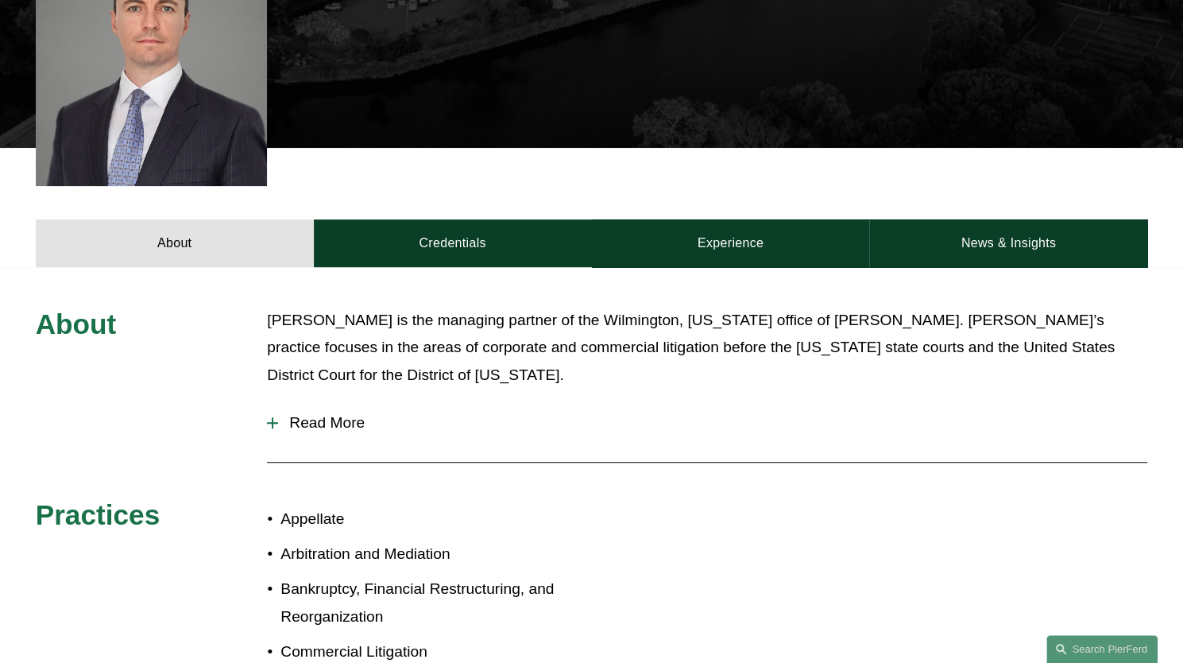
scroll to position [509, 0]
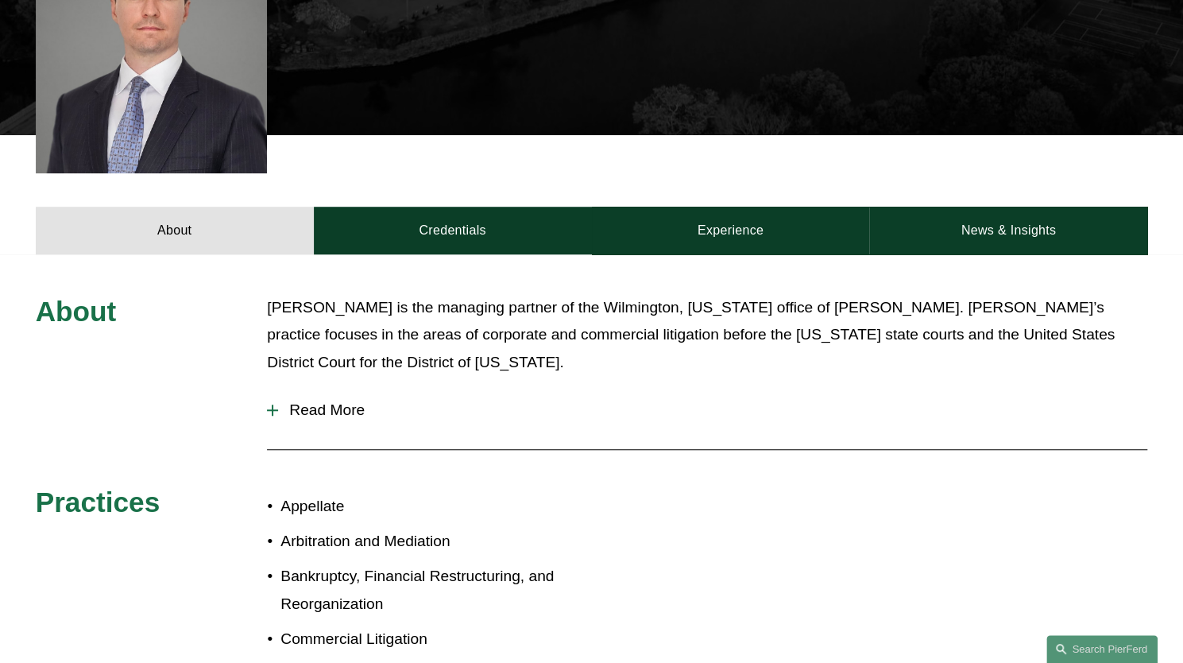
click at [354, 401] on span "Read More" at bounding box center [712, 409] width 869 height 17
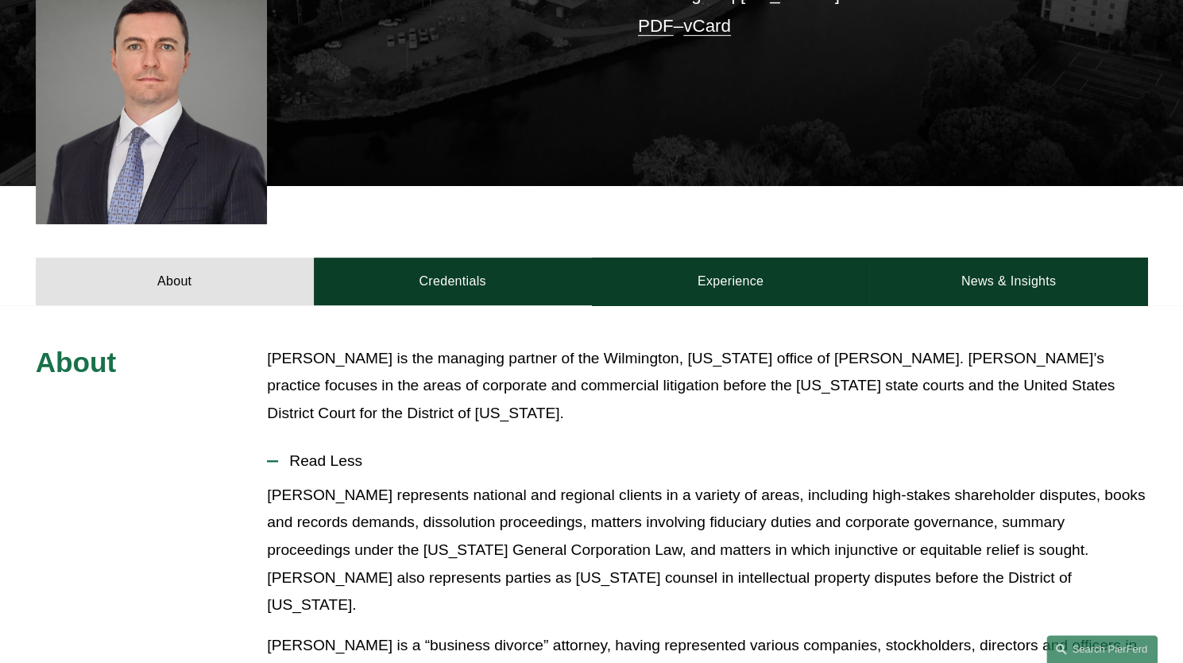
scroll to position [445, 0]
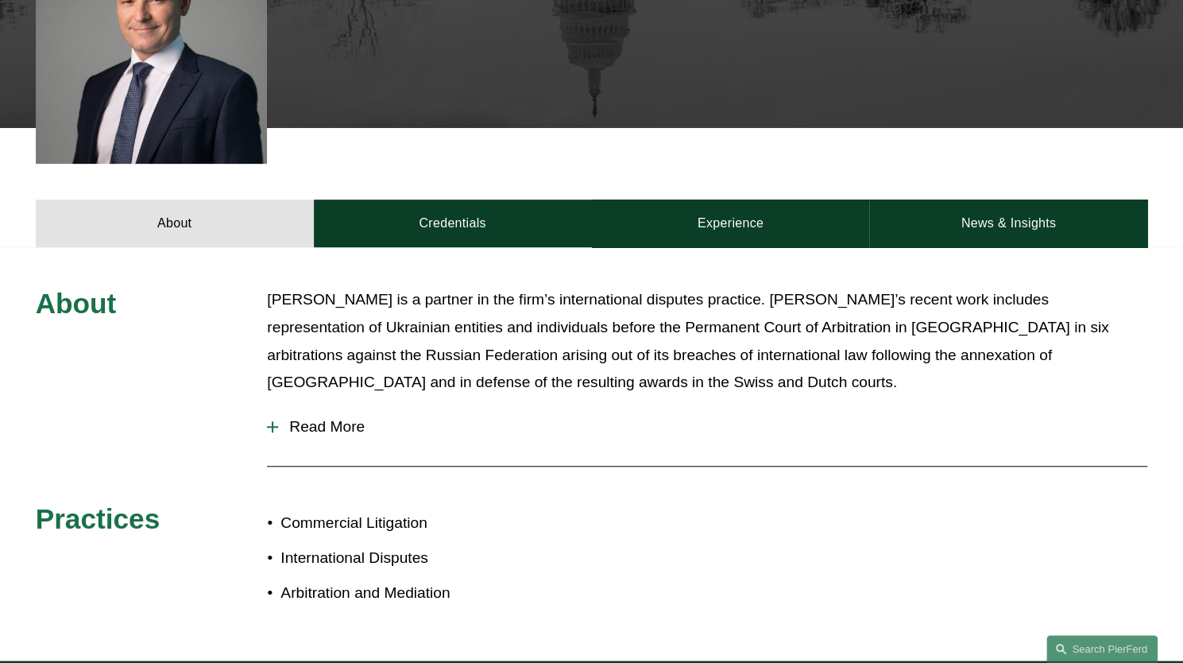
scroll to position [509, 0]
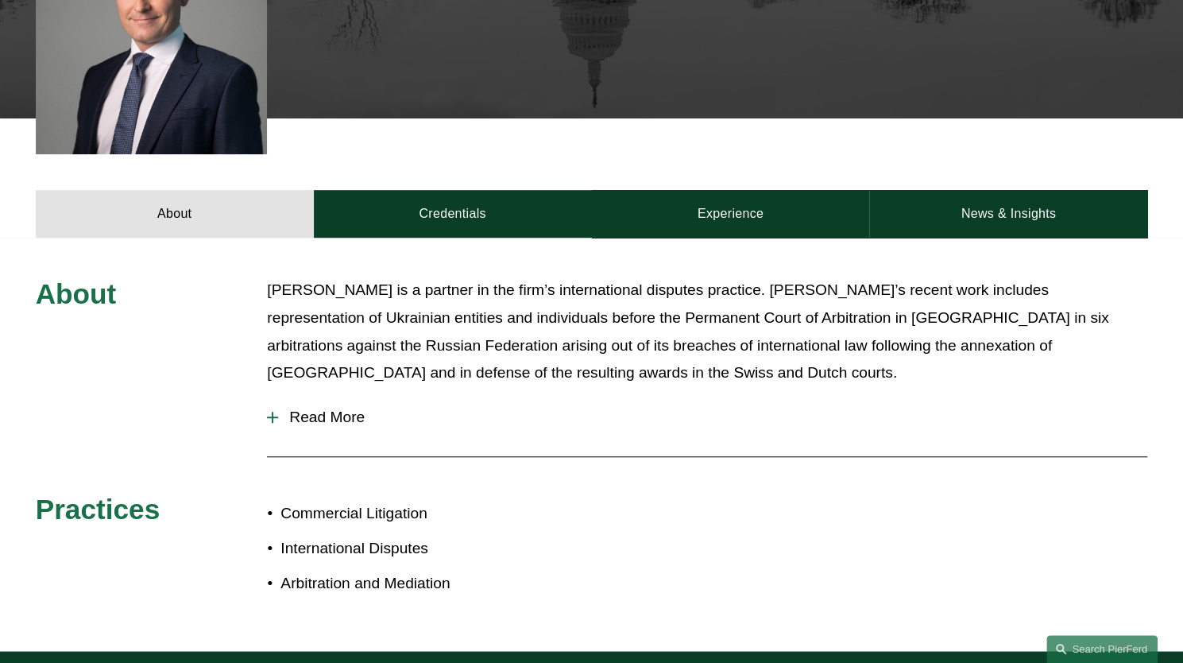
click at [360, 414] on span "Read More" at bounding box center [712, 416] width 869 height 17
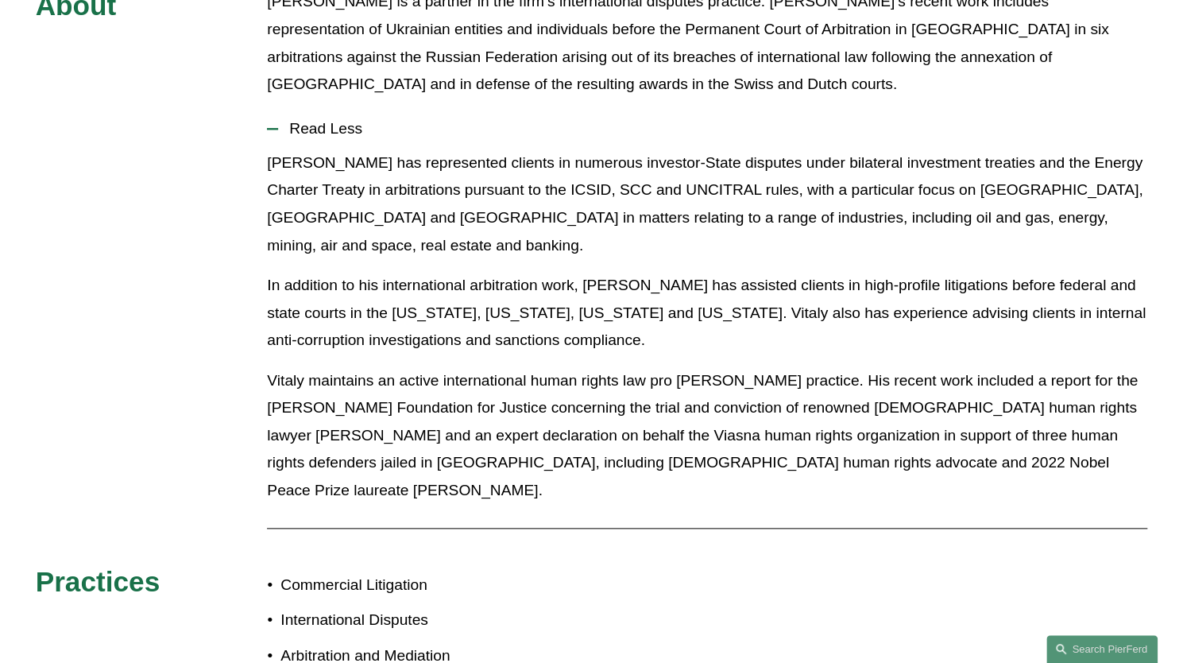
scroll to position [795, 0]
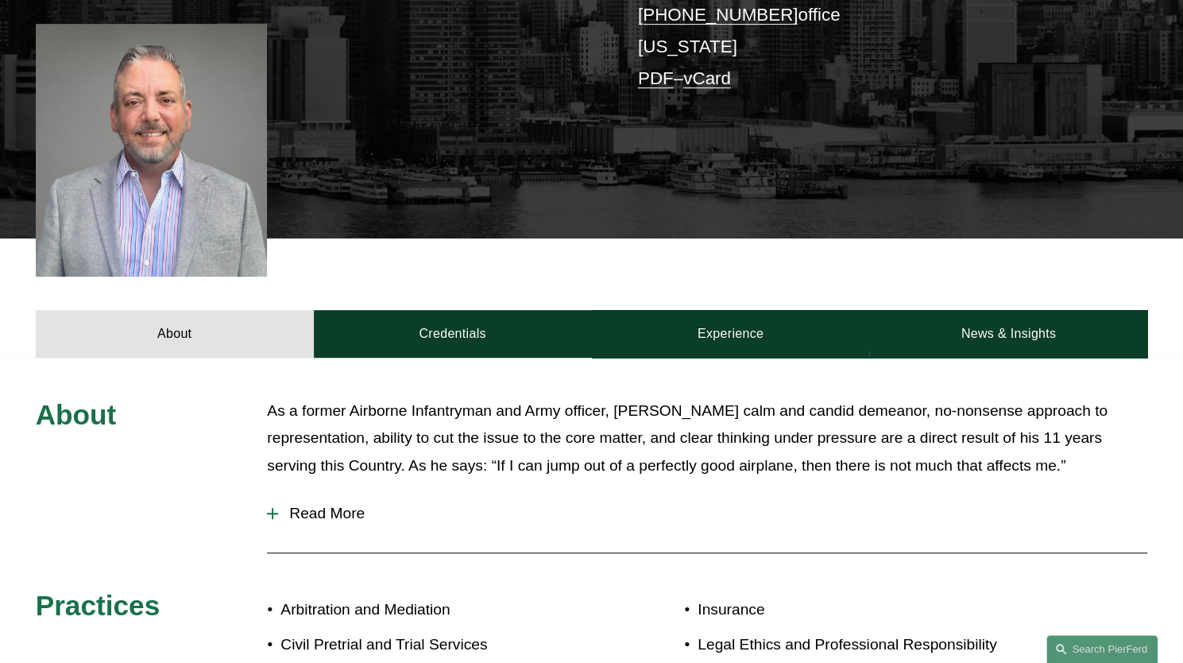
scroll to position [477, 0]
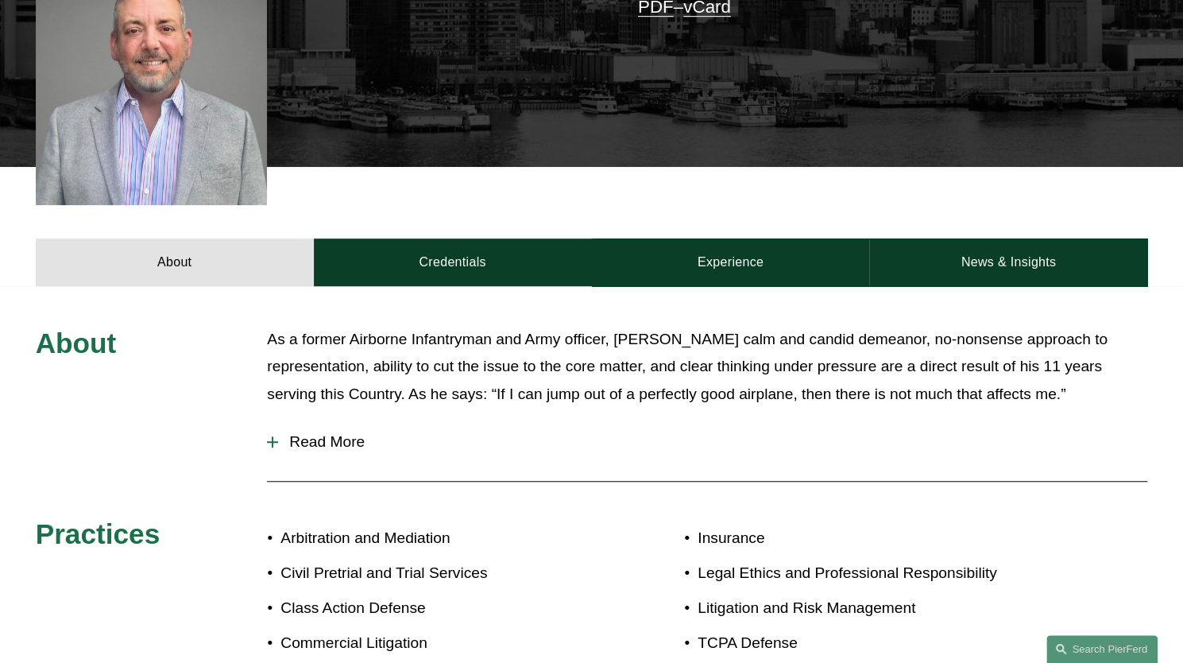
click at [356, 433] on span "Read More" at bounding box center [712, 441] width 869 height 17
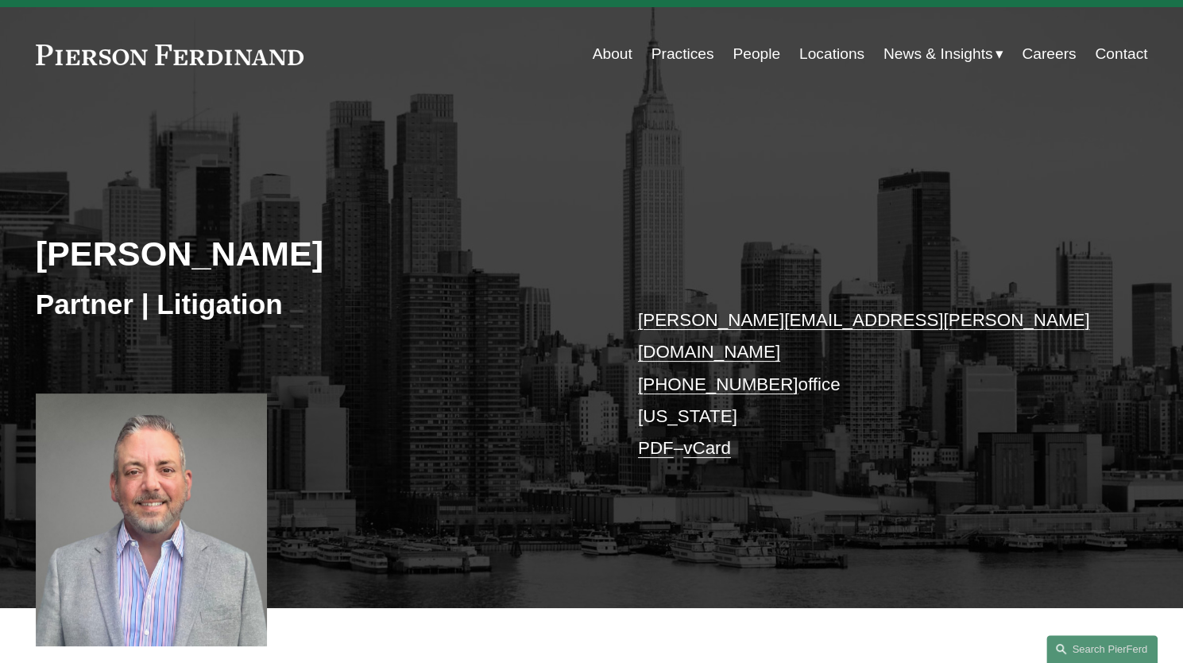
scroll to position [32, 0]
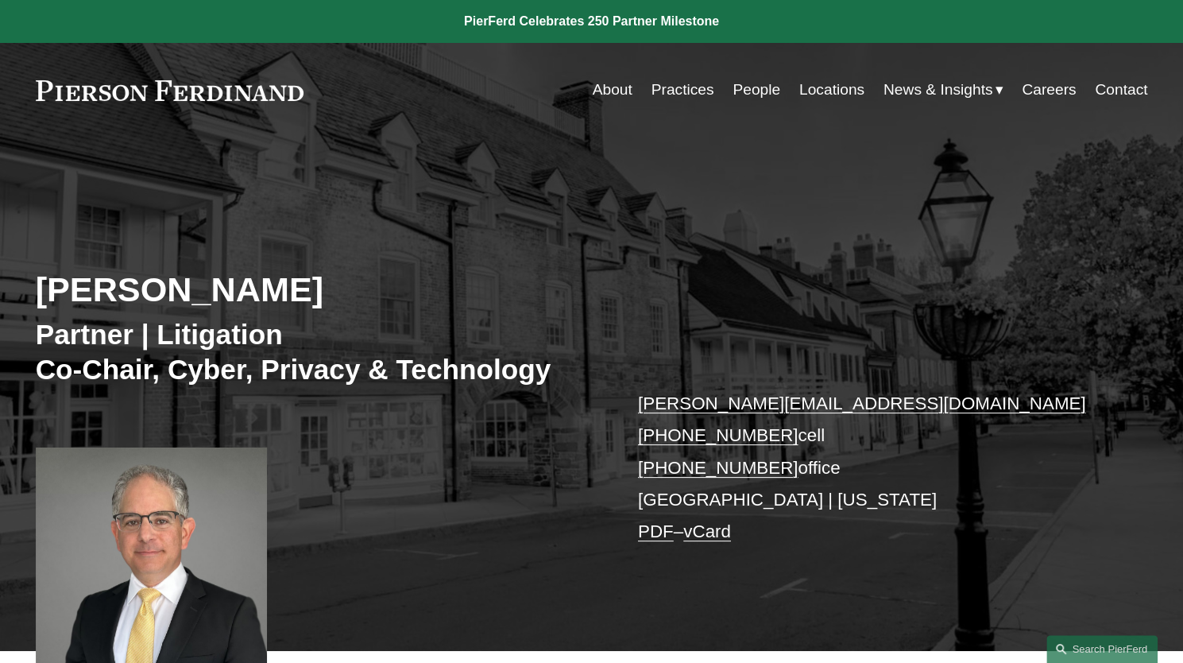
click at [447, 505] on div "[PERSON_NAME] Partner | Litigation Co-Chair, Cyber, Privacy & Technology [PERSO…" at bounding box center [591, 411] width 1183 height 478
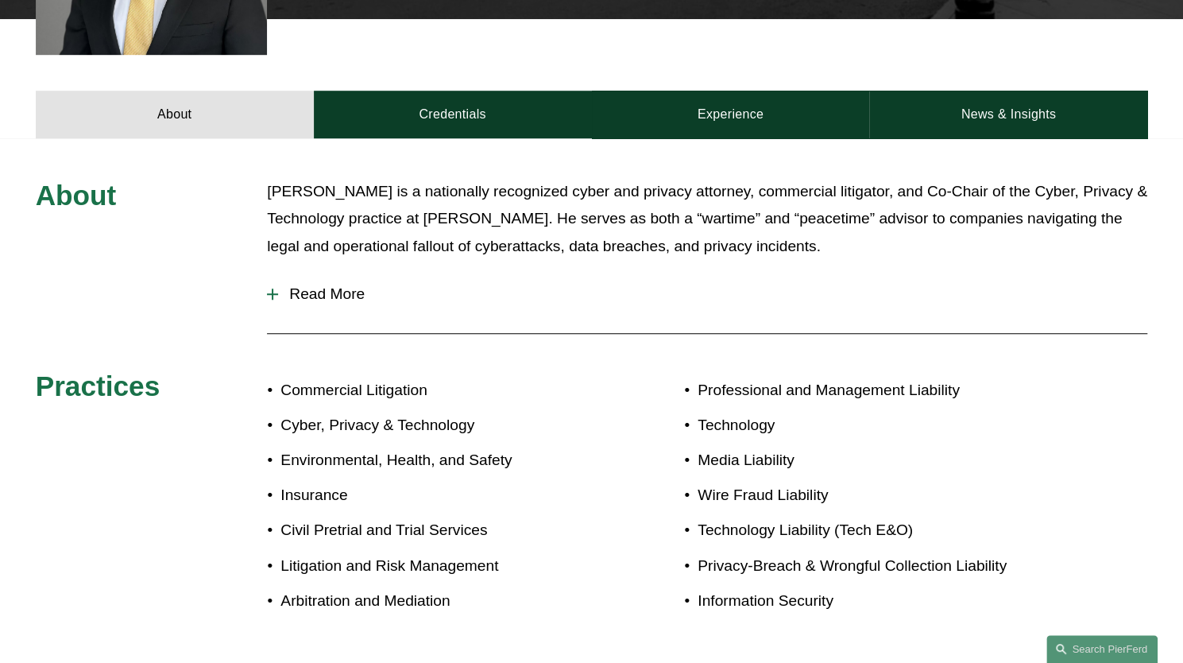
scroll to position [636, 0]
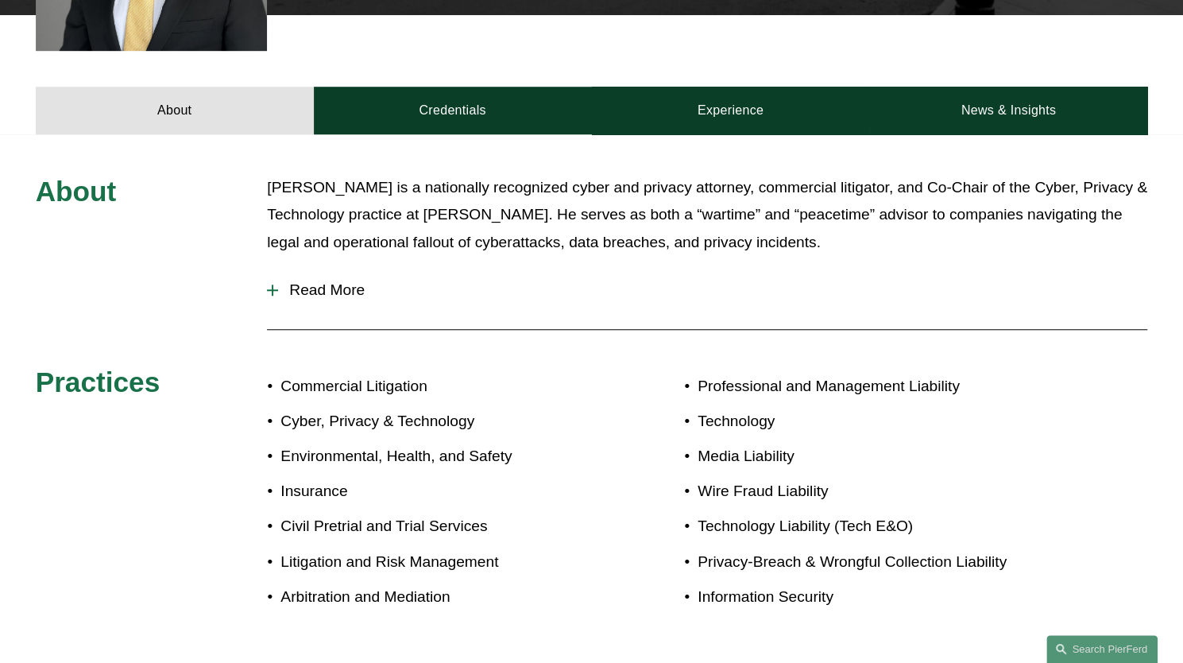
click at [362, 284] on span "Read More" at bounding box center [712, 289] width 869 height 17
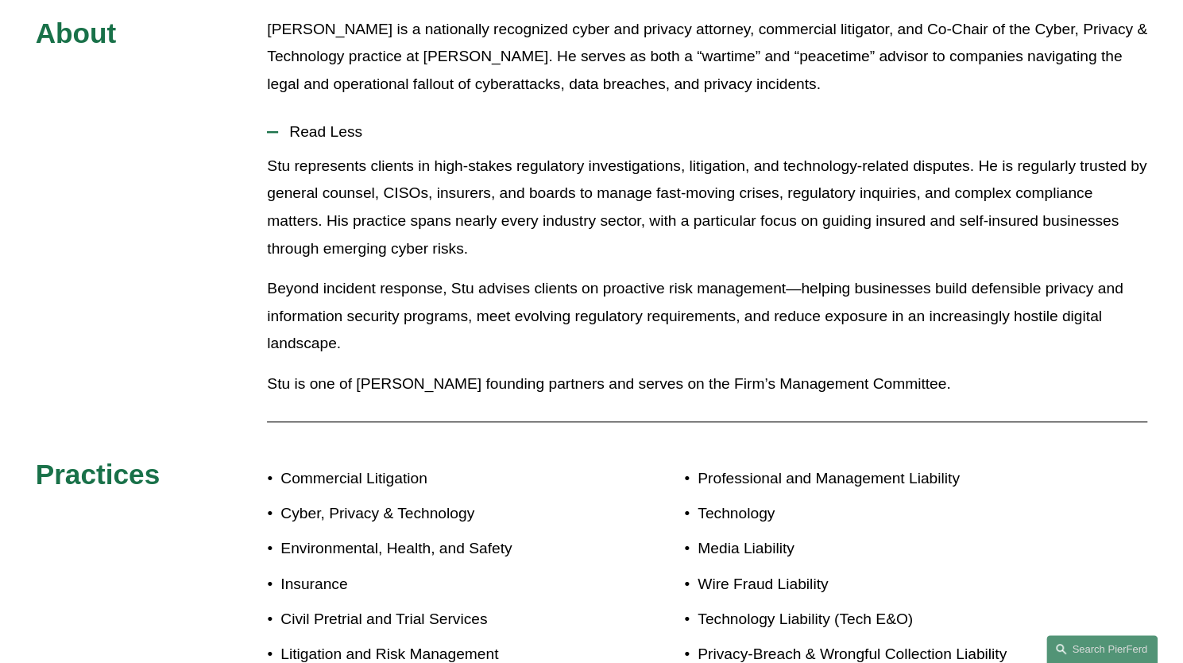
scroll to position [795, 0]
click at [420, 232] on p "Stu represents clients in high-stakes regulatory investigations, litigation, an…" at bounding box center [707, 207] width 880 height 110
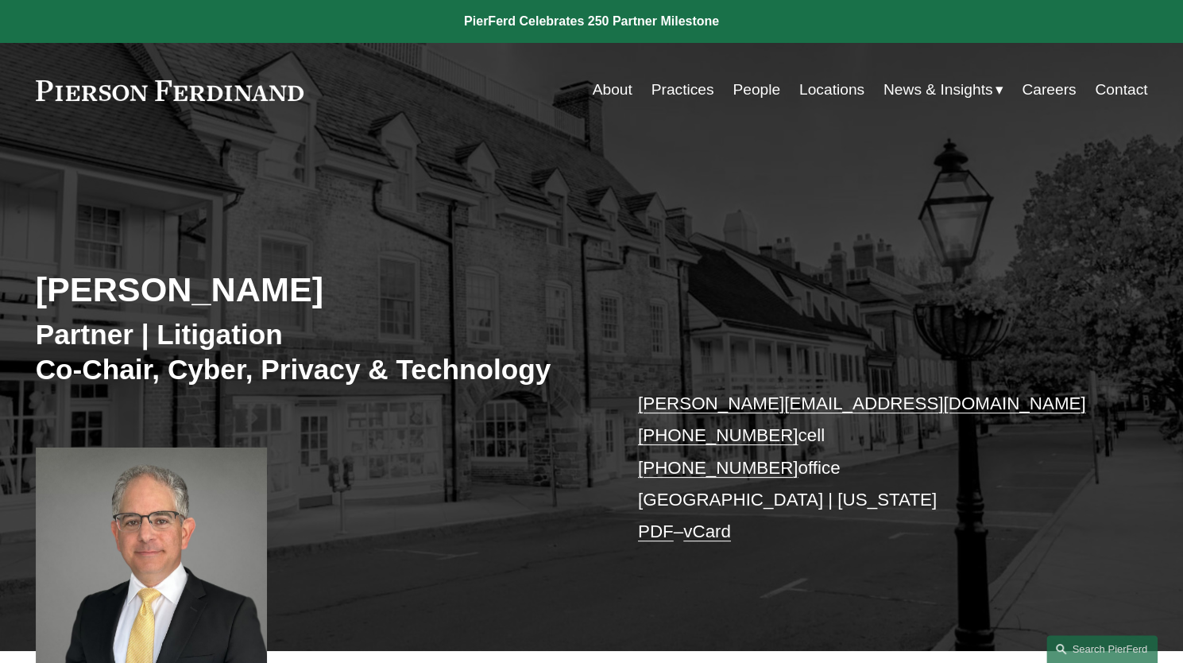
click at [458, 417] on div "Stuart Panensky Partner | Litigation Co-Chair, Cyber, Privacy & Technology stua…" at bounding box center [591, 411] width 1183 height 478
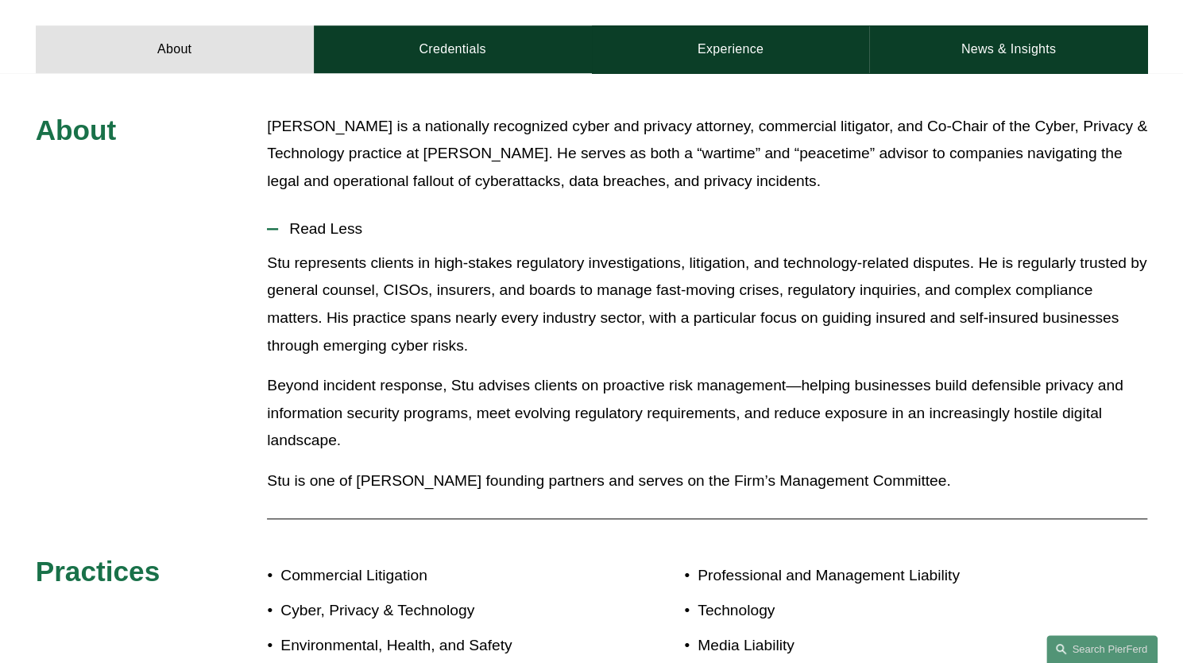
scroll to position [763, 0]
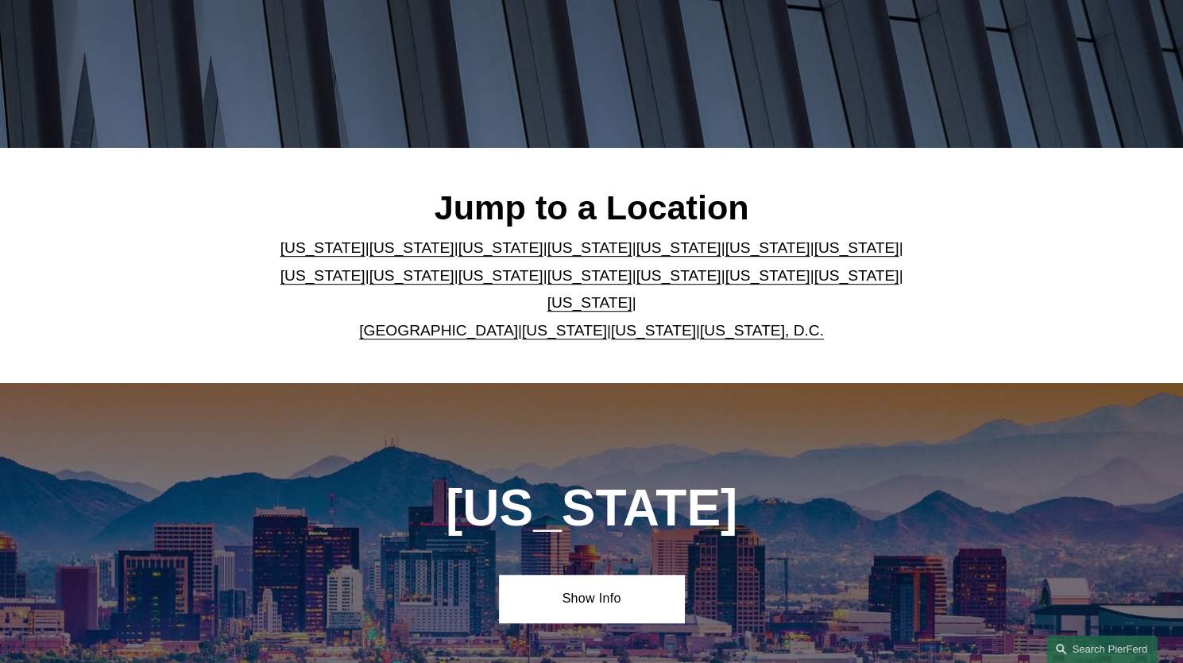
scroll to position [318, 0]
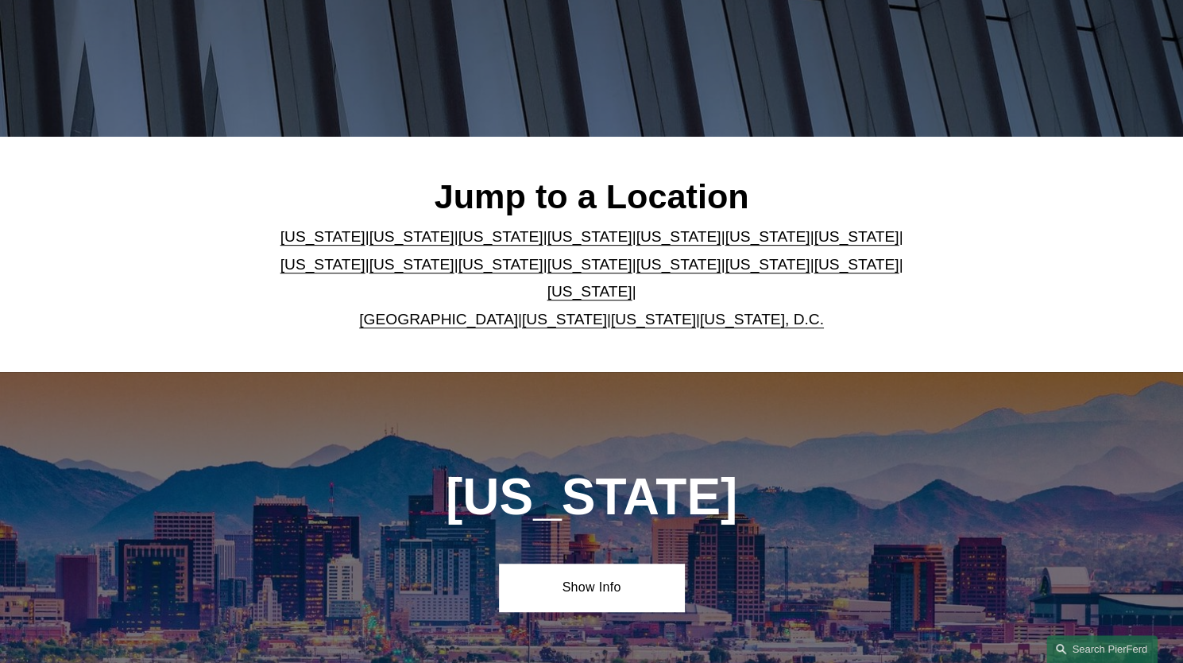
click at [423, 311] on link "United Kingdom" at bounding box center [438, 319] width 159 height 17
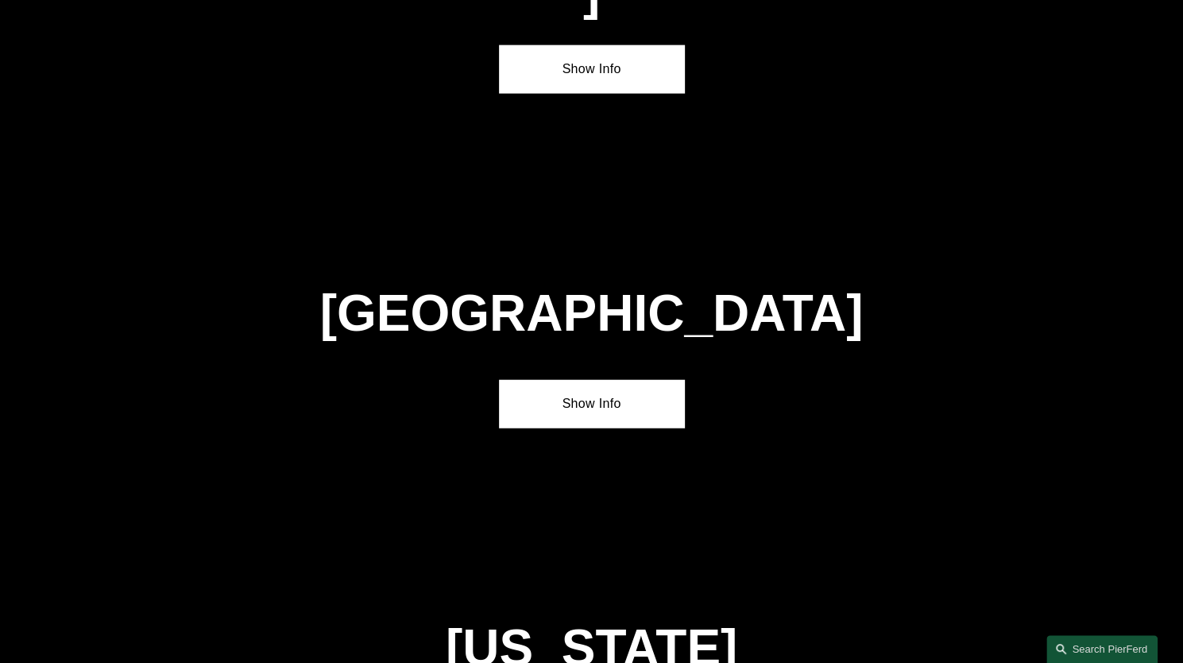
scroll to position [5699, 0]
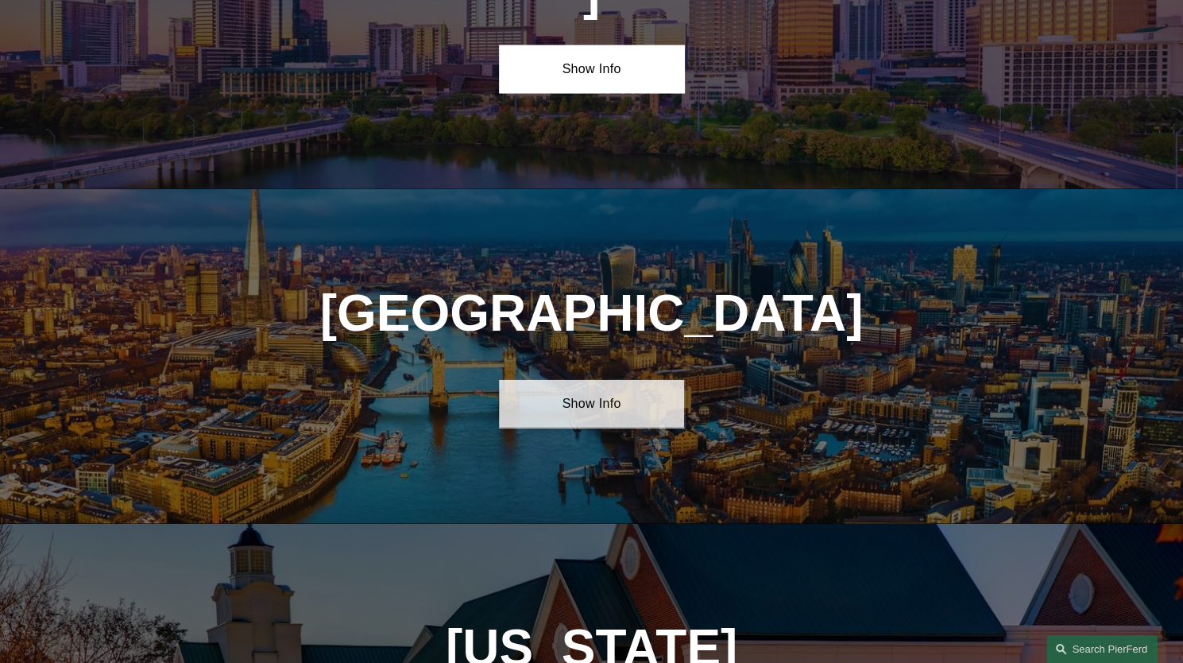
click at [600, 380] on link "Show Info" at bounding box center [591, 404] width 185 height 48
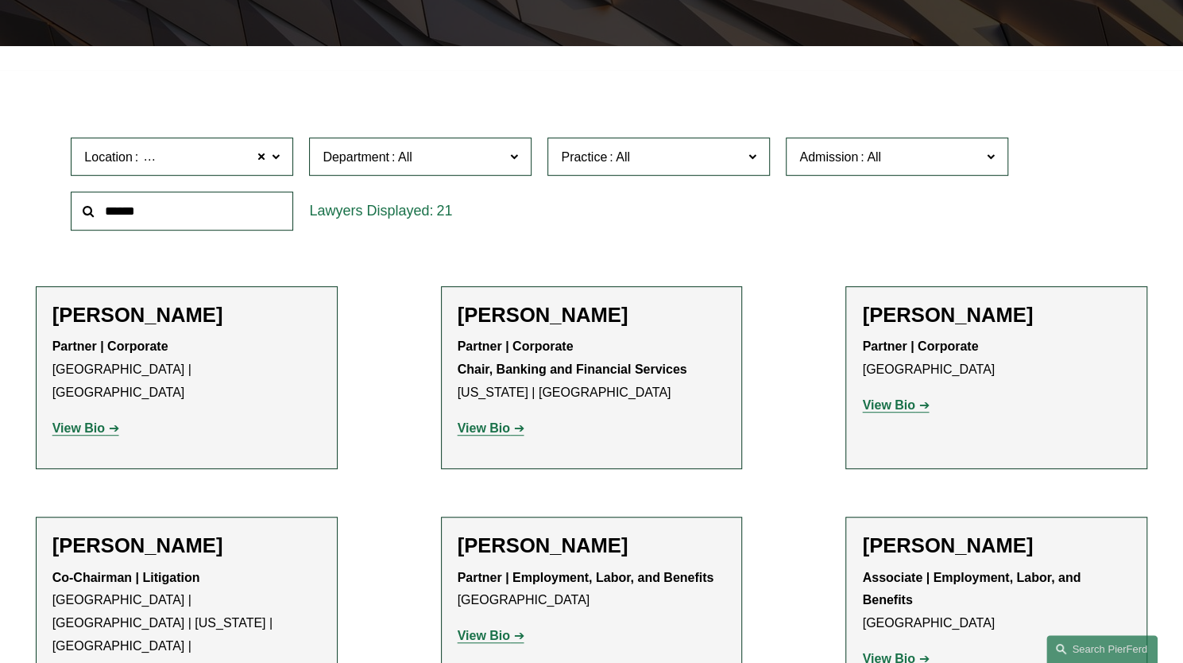
scroll to position [413, 0]
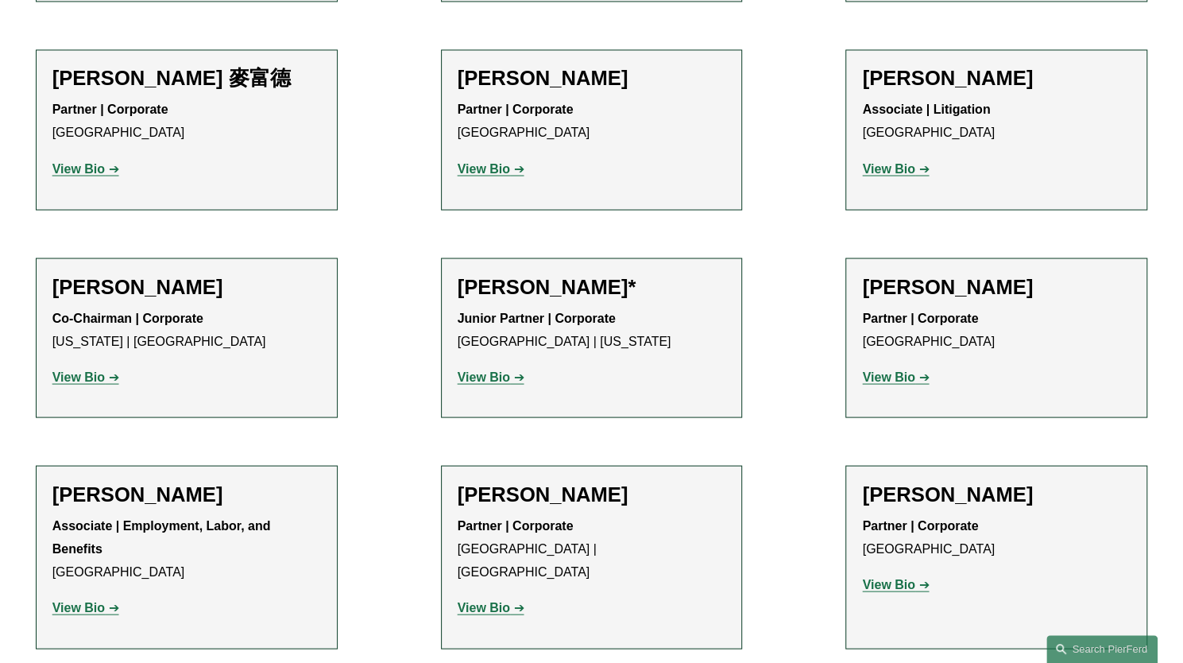
scroll to position [1653, 0]
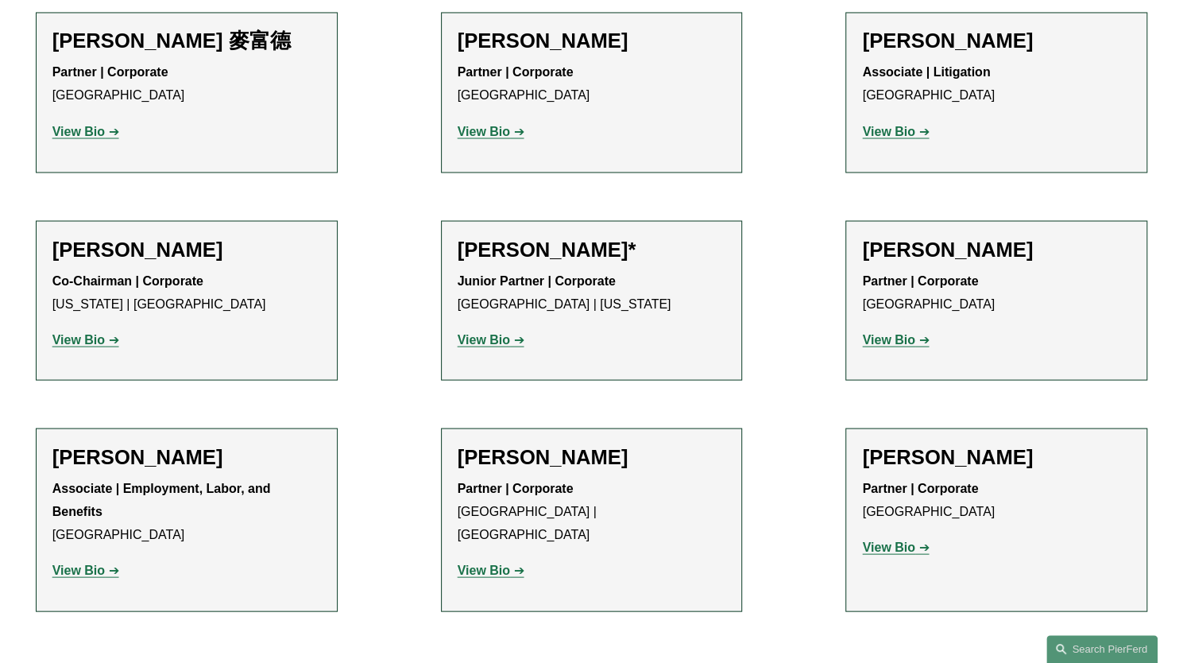
click at [481, 332] on strong "View Bio" at bounding box center [484, 339] width 52 height 14
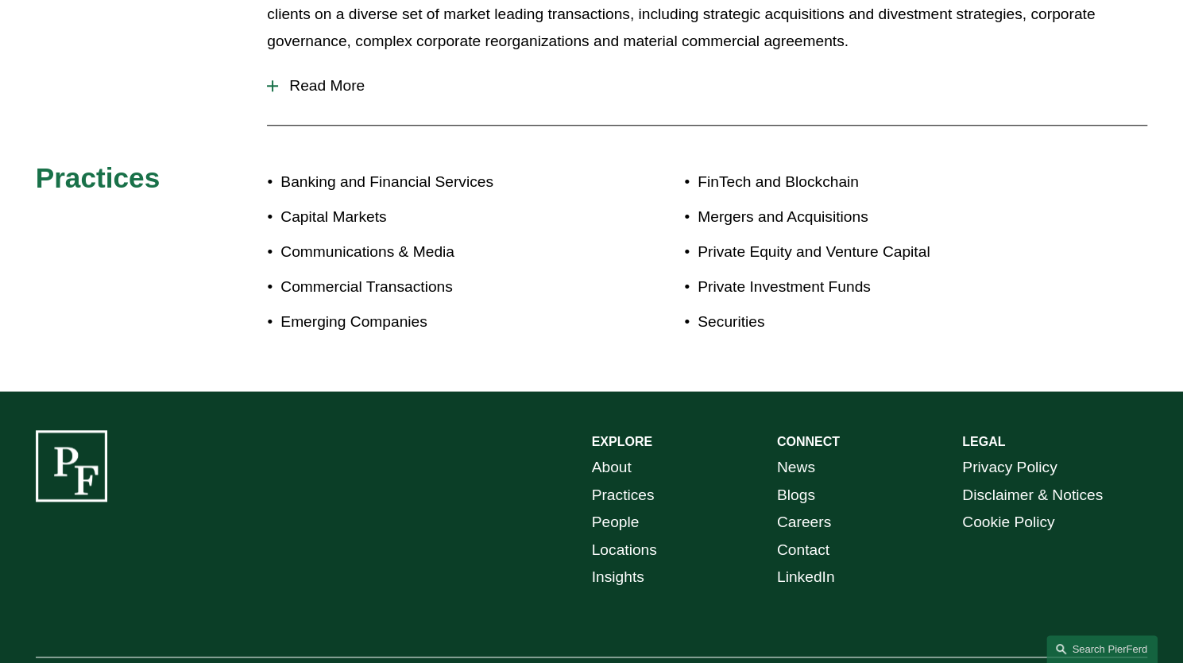
scroll to position [858, 0]
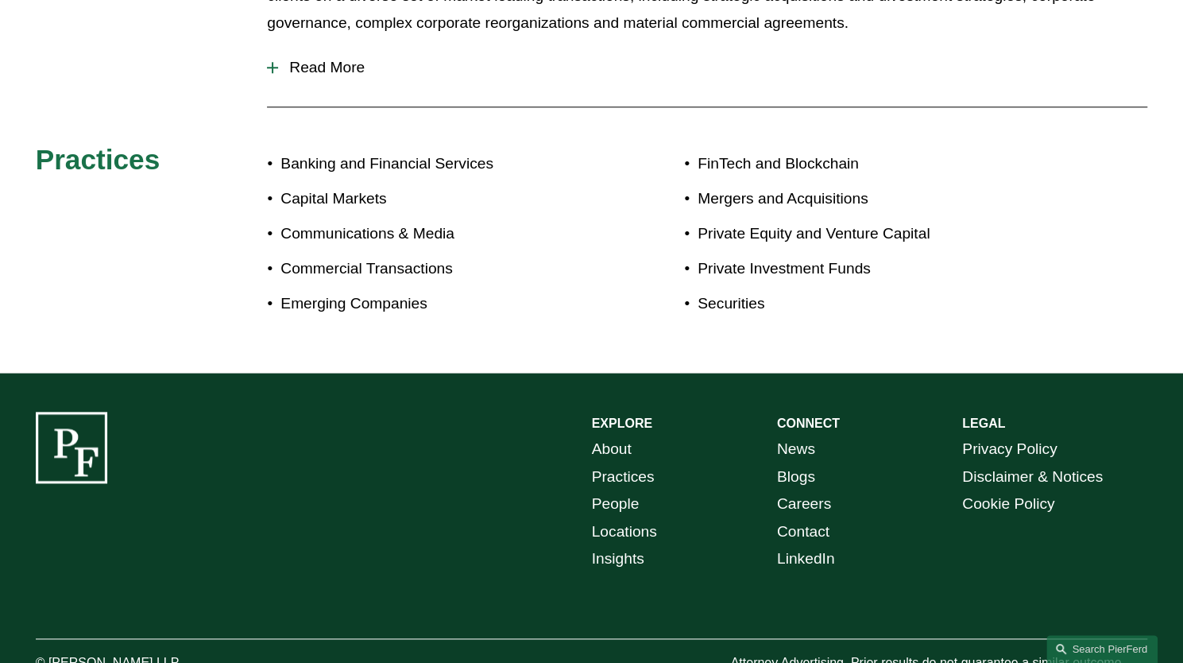
click at [343, 77] on button "Read More" at bounding box center [707, 67] width 880 height 41
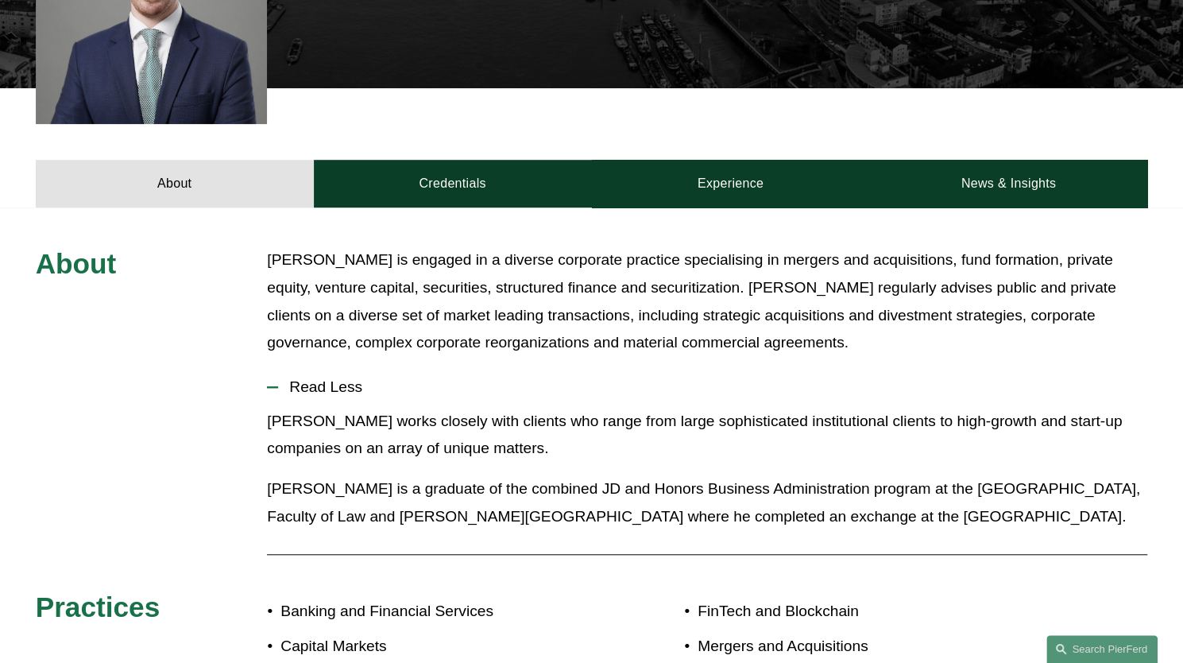
scroll to position [509, 0]
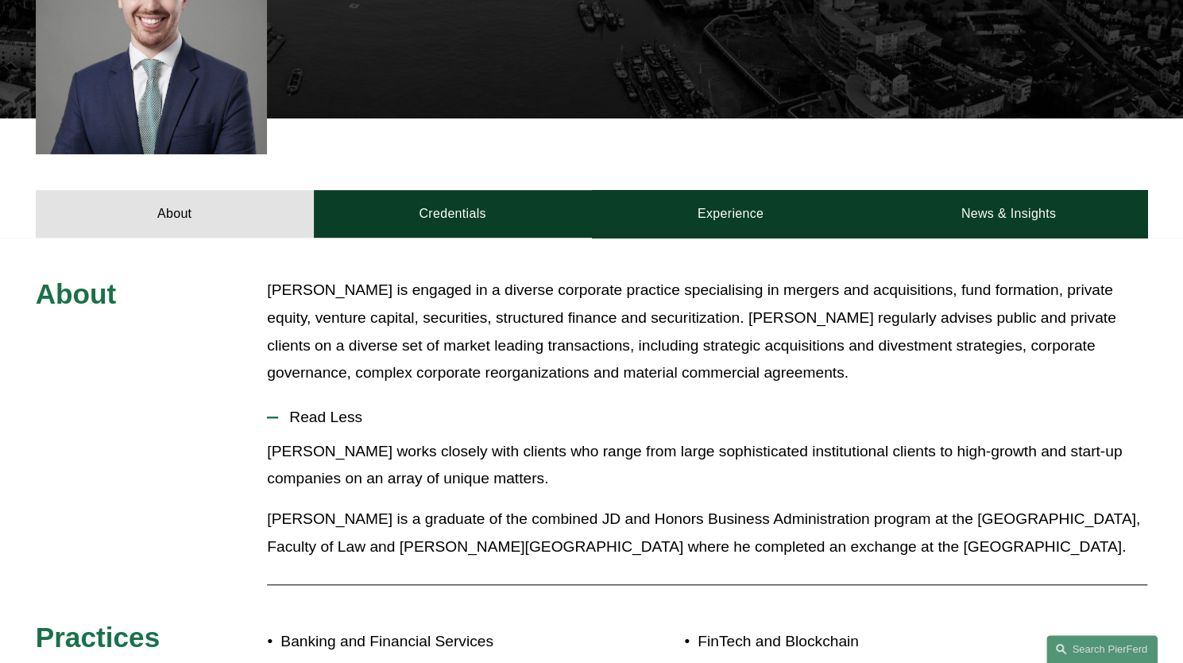
click at [533, 201] on link "Credentials" at bounding box center [453, 214] width 278 height 48
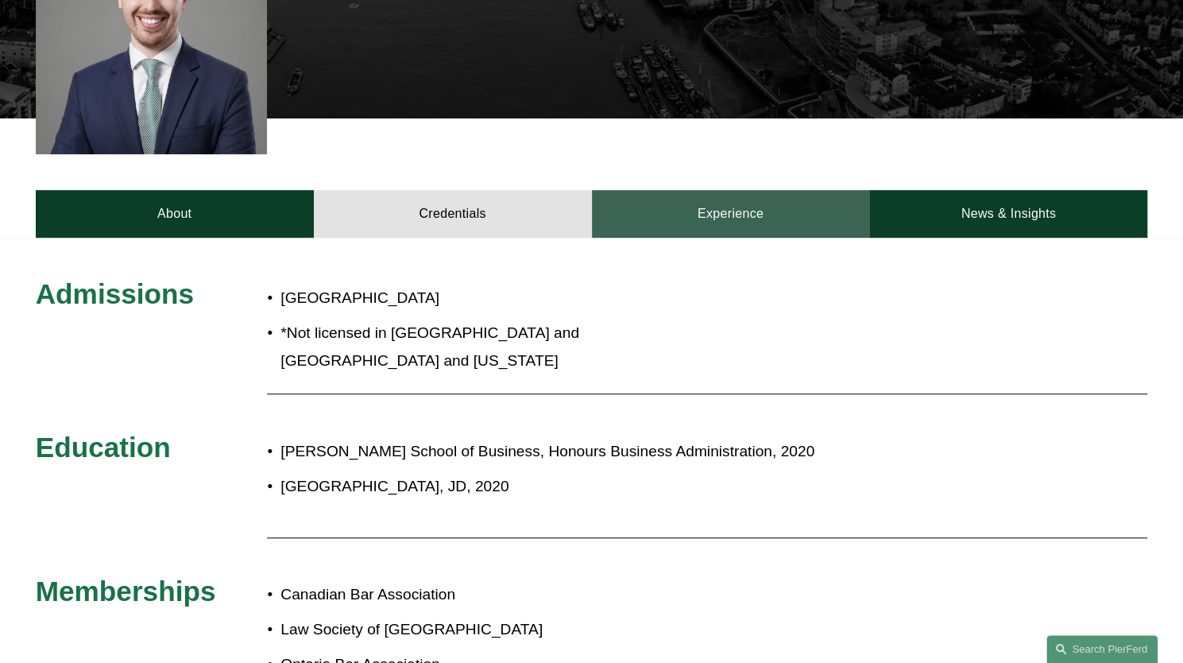
click at [723, 191] on link "Experience" at bounding box center [731, 214] width 278 height 48
